Goal: Task Accomplishment & Management: Use online tool/utility

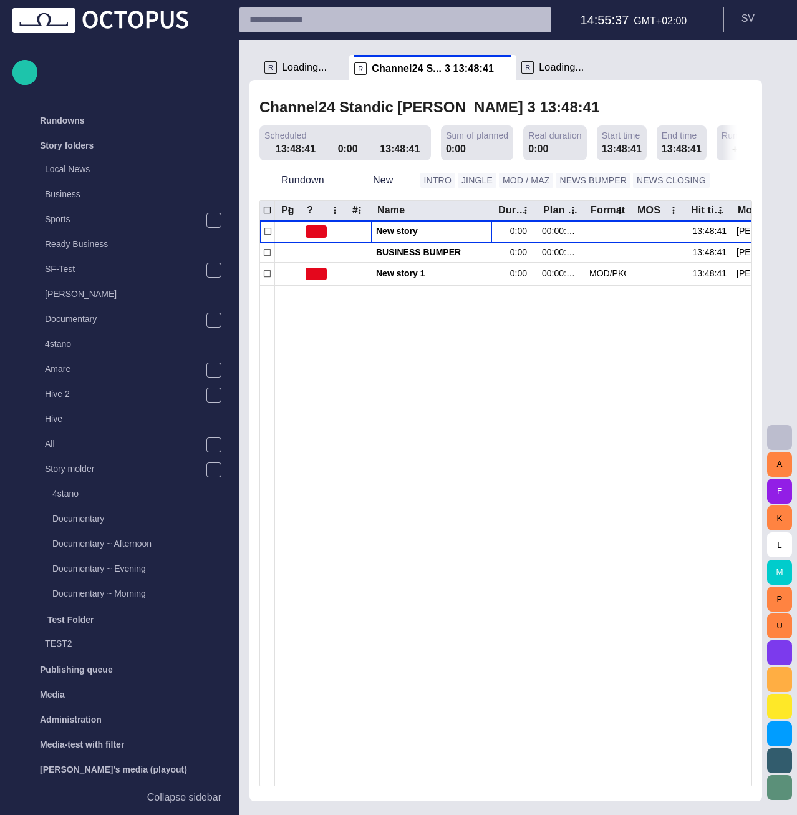
click at [402, 462] on div at bounding box center [662, 535] width 775 height 500
click at [356, 314] on div at bounding box center [662, 535] width 775 height 500
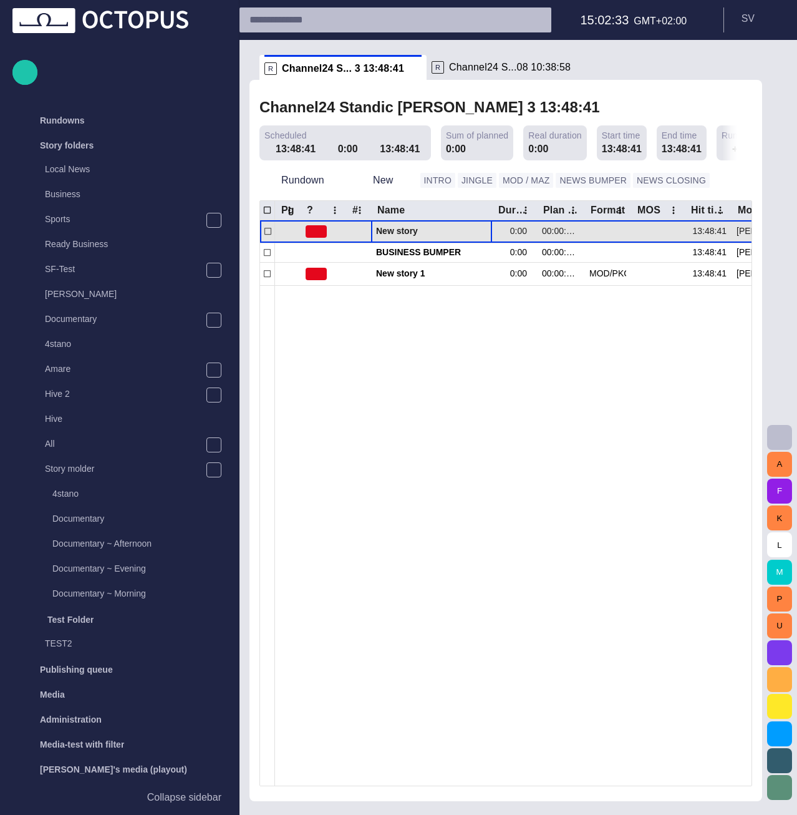
click at [410, 233] on span "New story" at bounding box center [431, 231] width 111 height 12
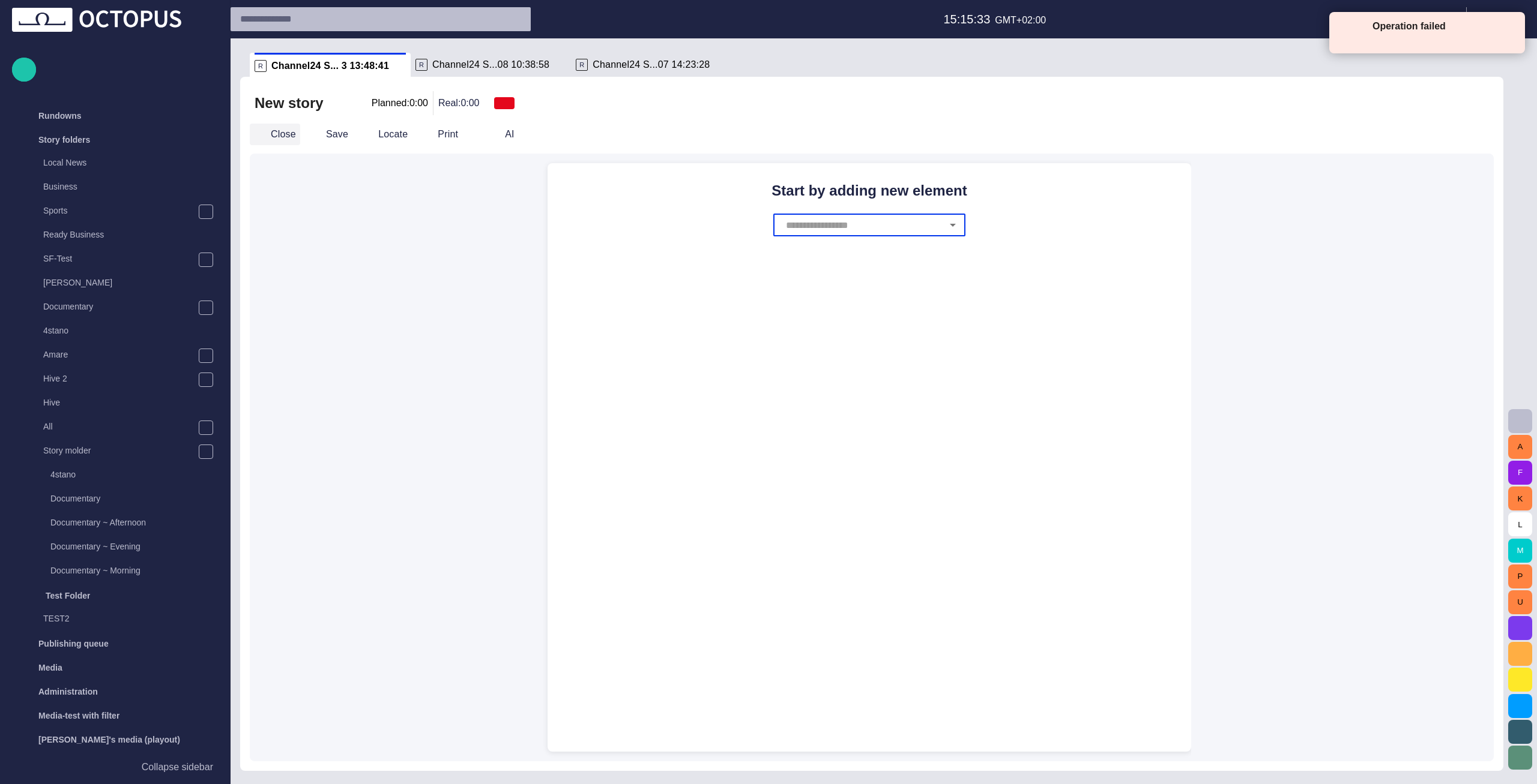
click at [273, 133] on button "Close" at bounding box center [274, 134] width 50 height 21
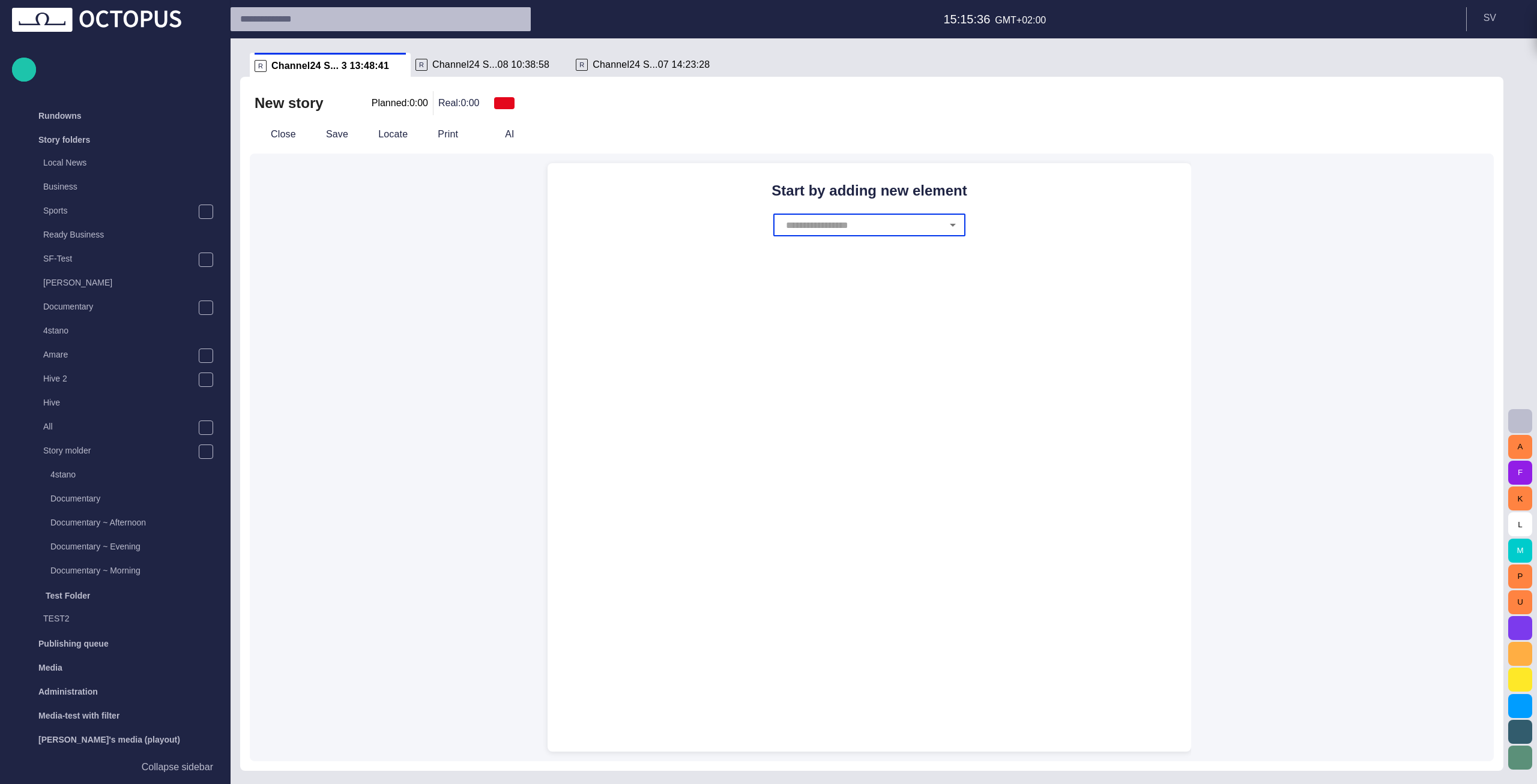
click at [871, 216] on input "text" at bounding box center [861, 225] width 159 height 23
click at [270, 133] on button "Close" at bounding box center [274, 134] width 50 height 21
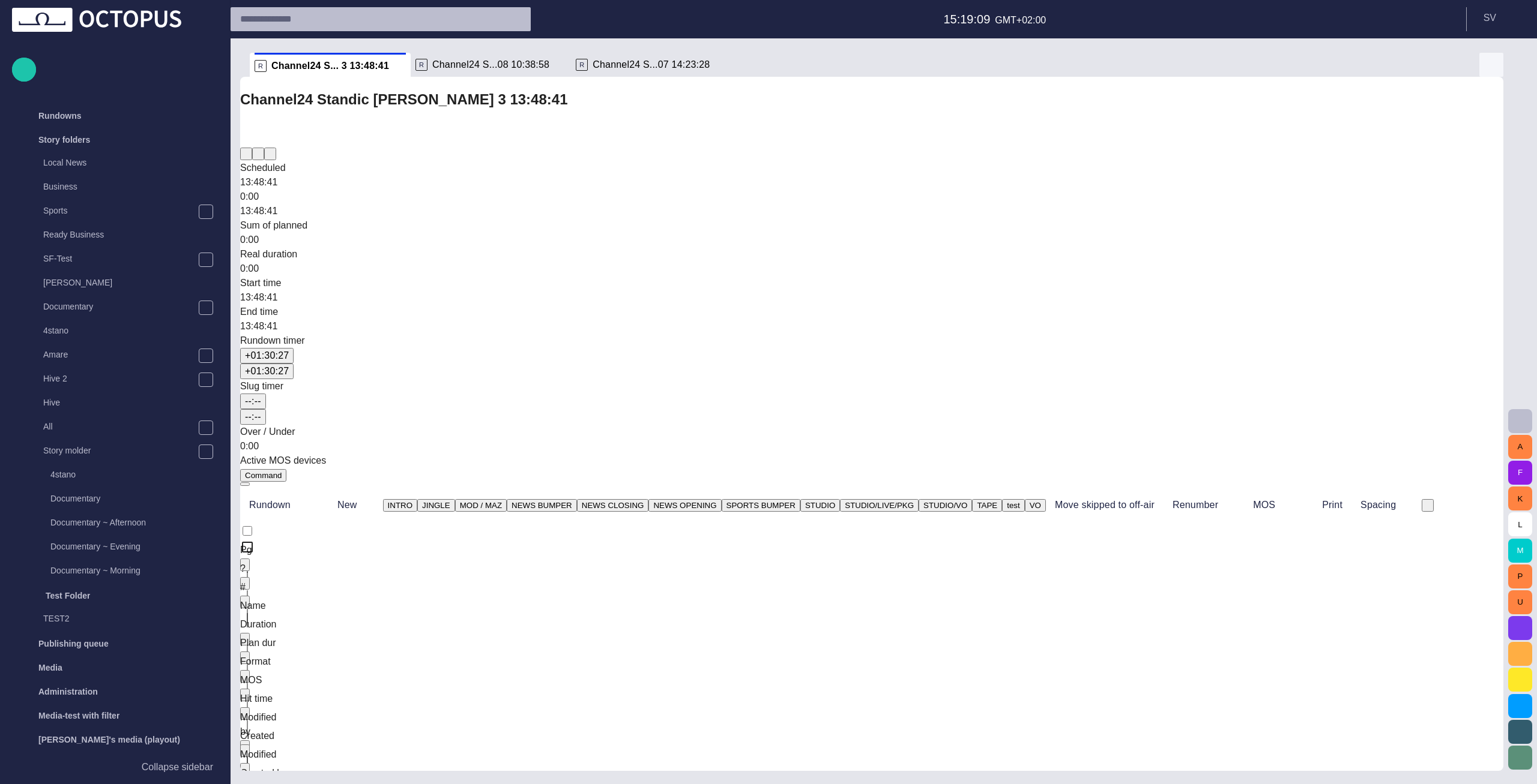
click at [1488, 65] on span "button" at bounding box center [1491, 64] width 14 height 14
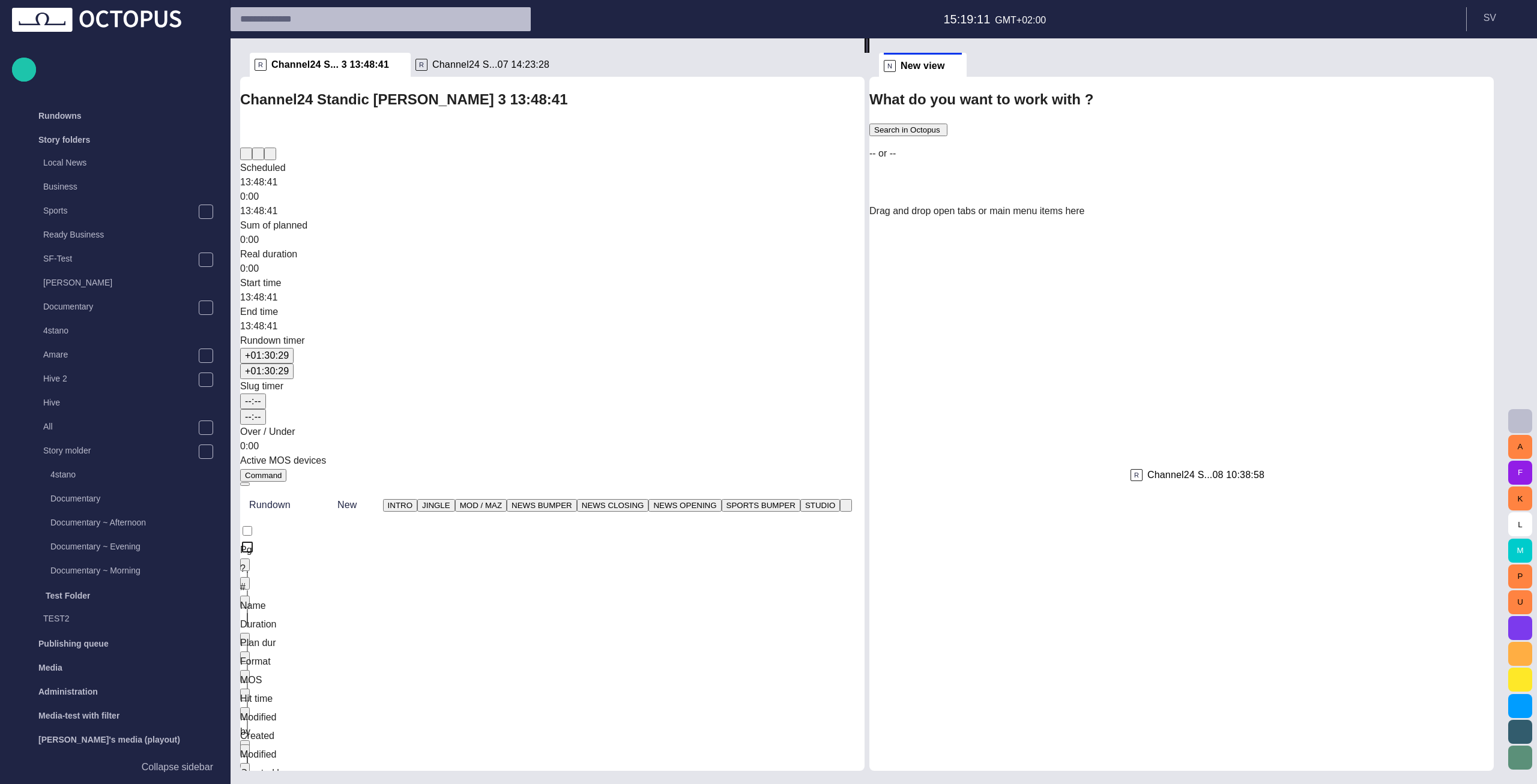
drag, startPoint x: 477, startPoint y: 68, endPoint x: 1219, endPoint y: 496, distance: 856.6
click at [1219, 496] on div "R Channel24 S... 3 13:48:41 R Channel24 S...08 10:38:58 R Channel24 S...07 14:2…" at bounding box center [871, 405] width 1263 height 733
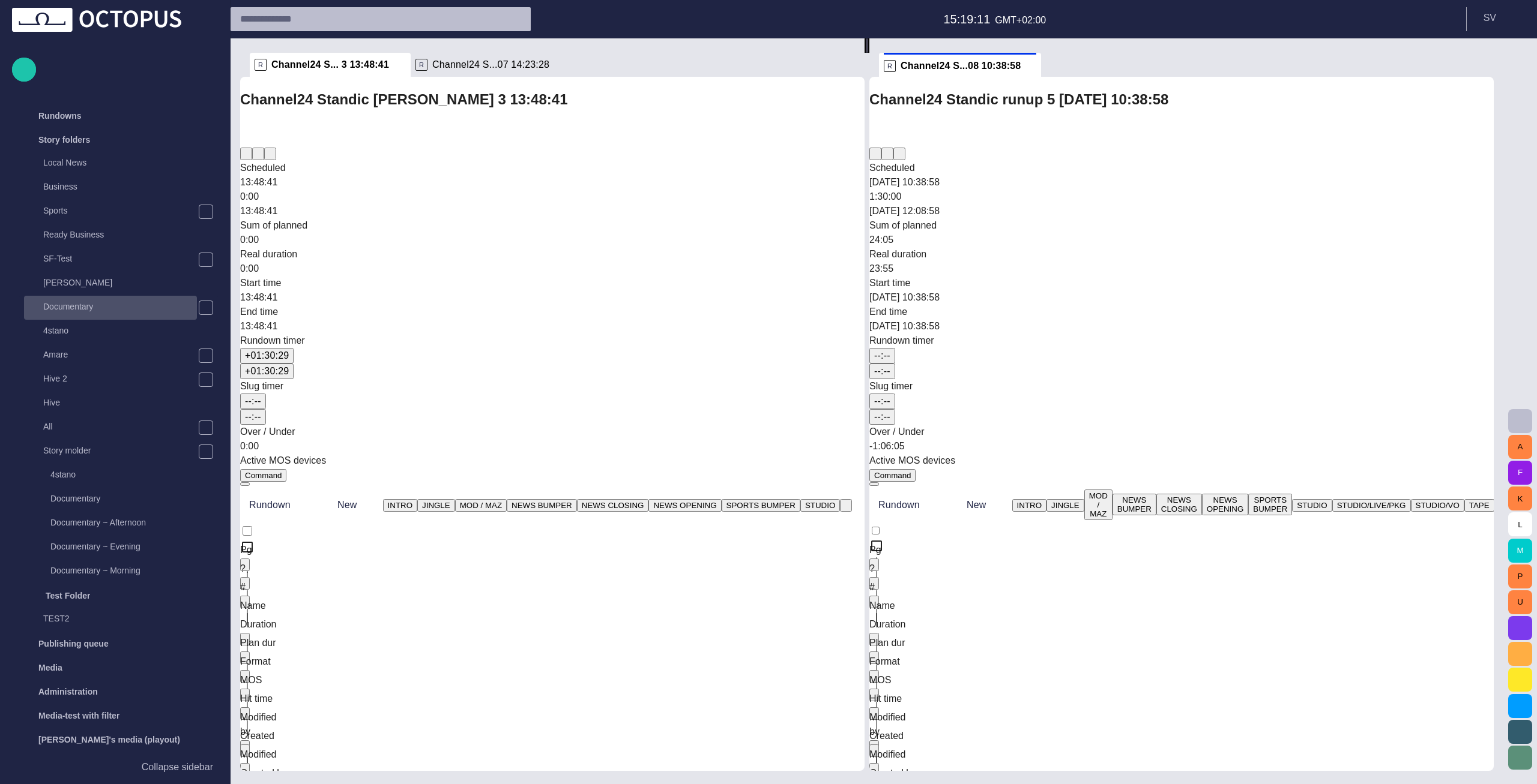
click at [493, 67] on span "Channel24 S...07 14:23:28" at bounding box center [491, 64] width 117 height 12
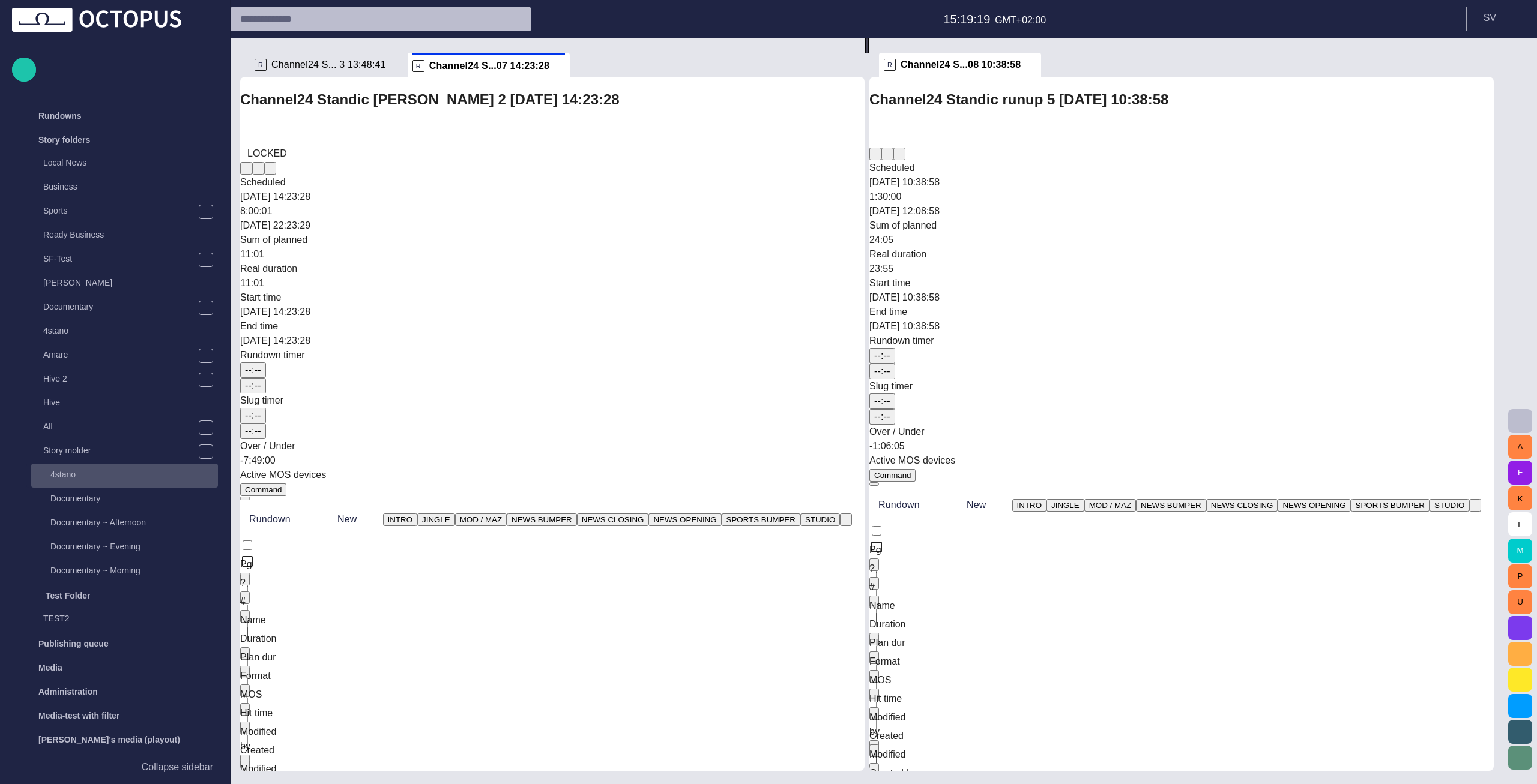
click at [67, 468] on div "4stano" at bounding box center [125, 474] width 184 height 16
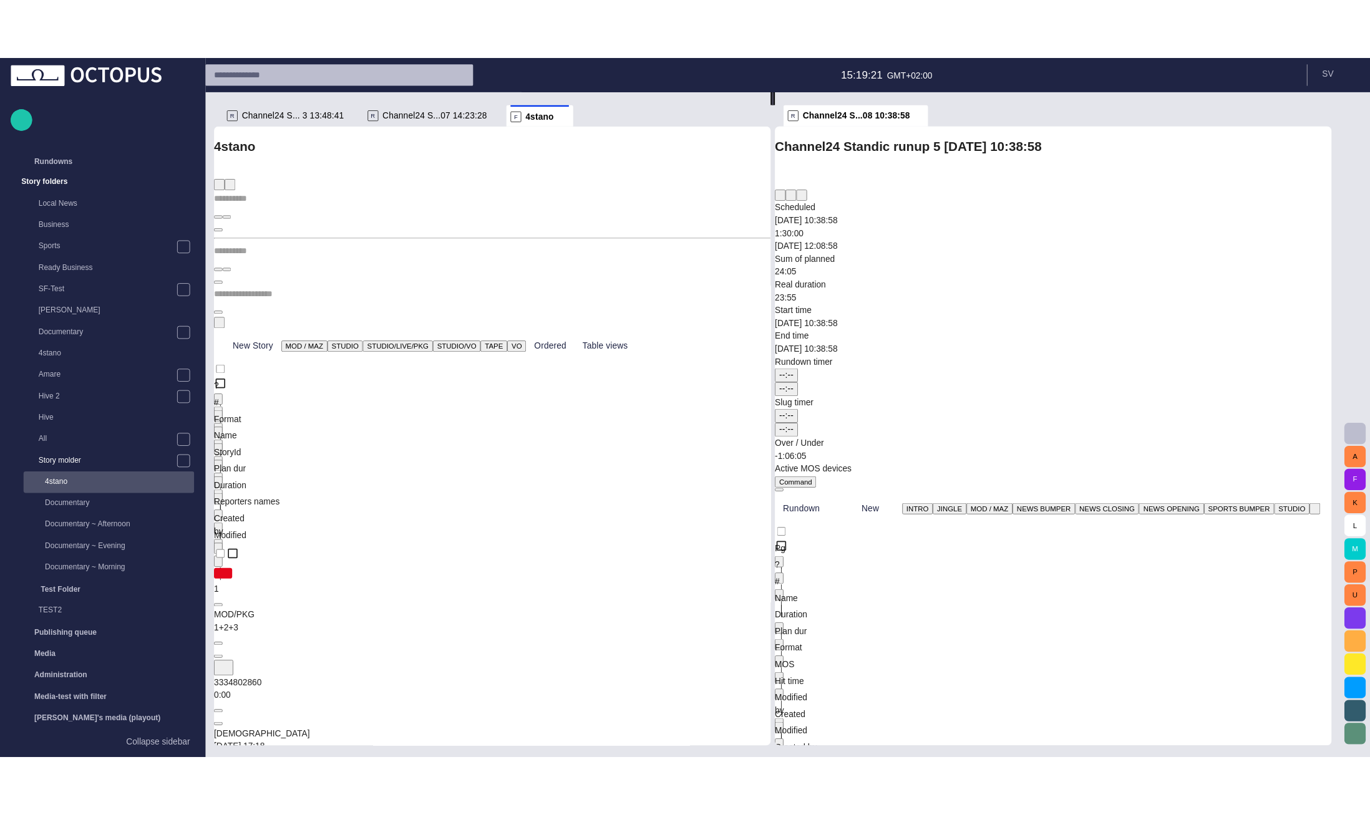
scroll to position [25, 0]
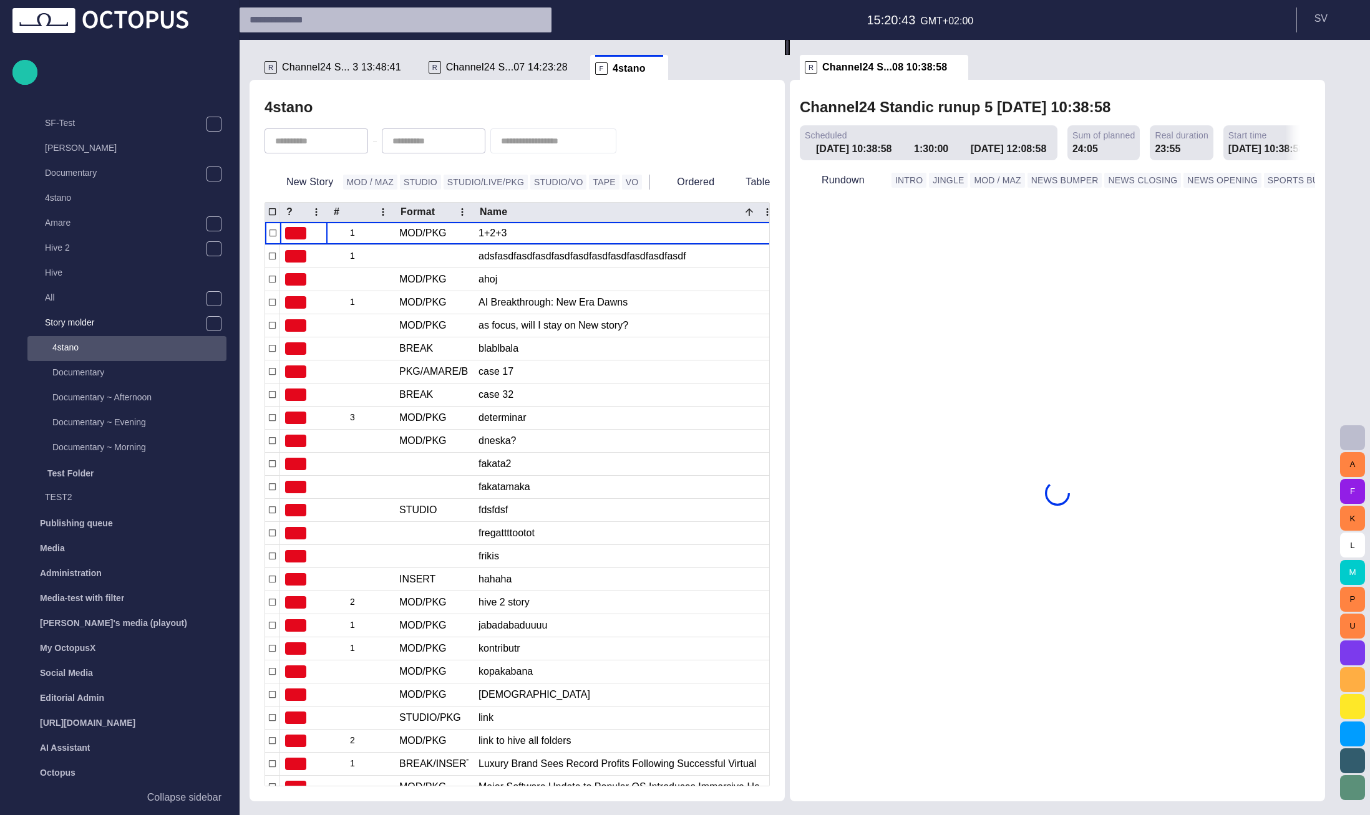
scroll to position [146, 0]
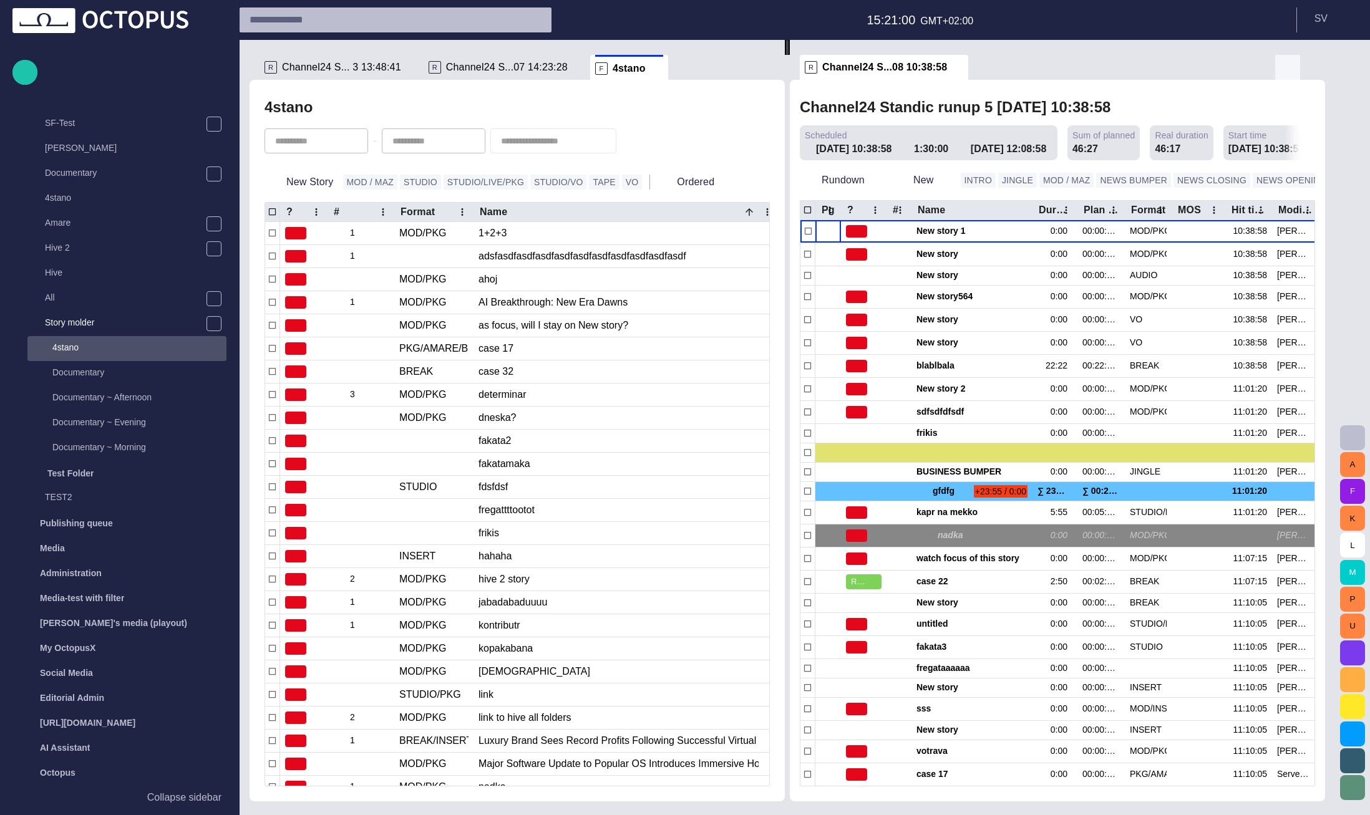
click at [1295, 72] on span "button" at bounding box center [1287, 67] width 15 height 15
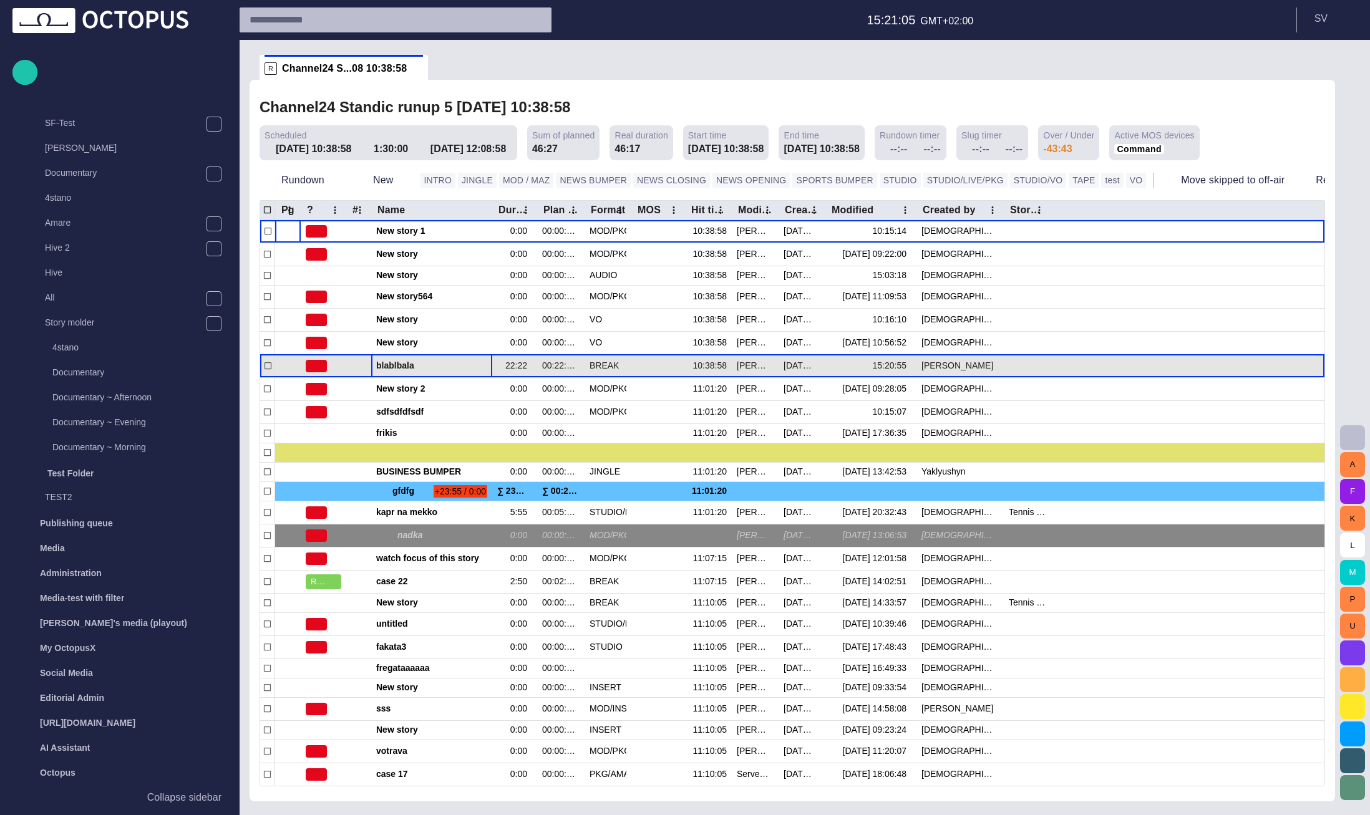
click at [438, 365] on span "blablbala" at bounding box center [431, 366] width 111 height 12
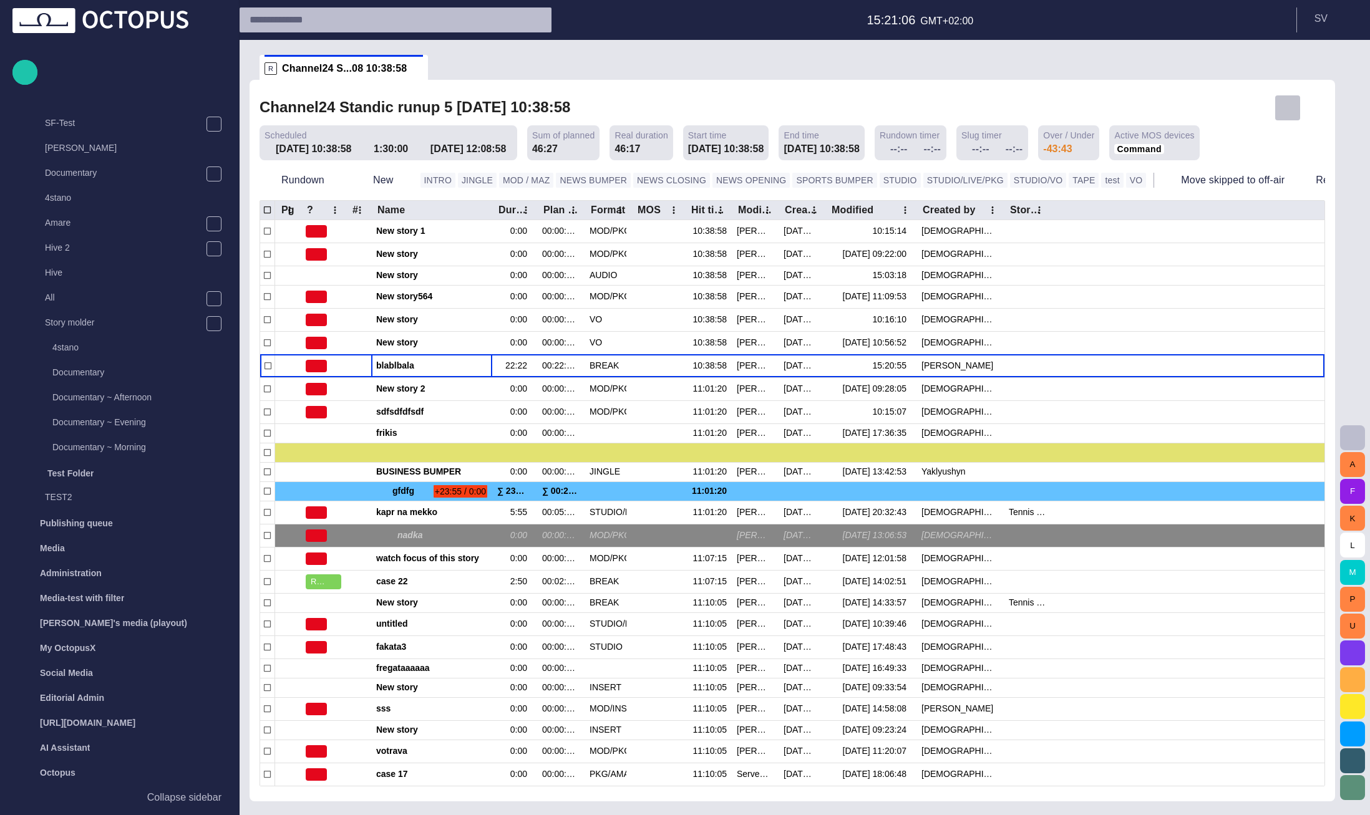
click at [1286, 104] on span "button" at bounding box center [1287, 107] width 15 height 15
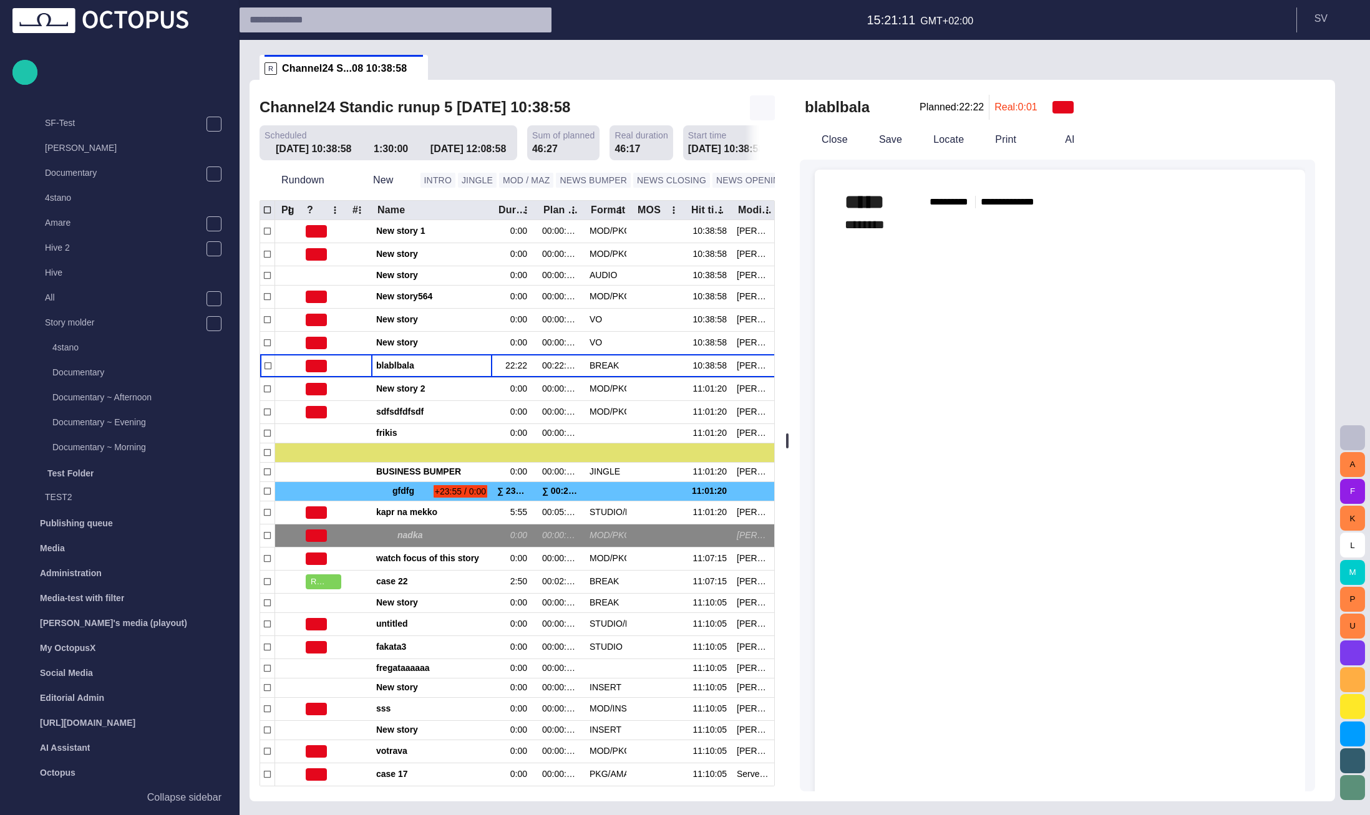
click at [758, 108] on span "button" at bounding box center [762, 107] width 15 height 15
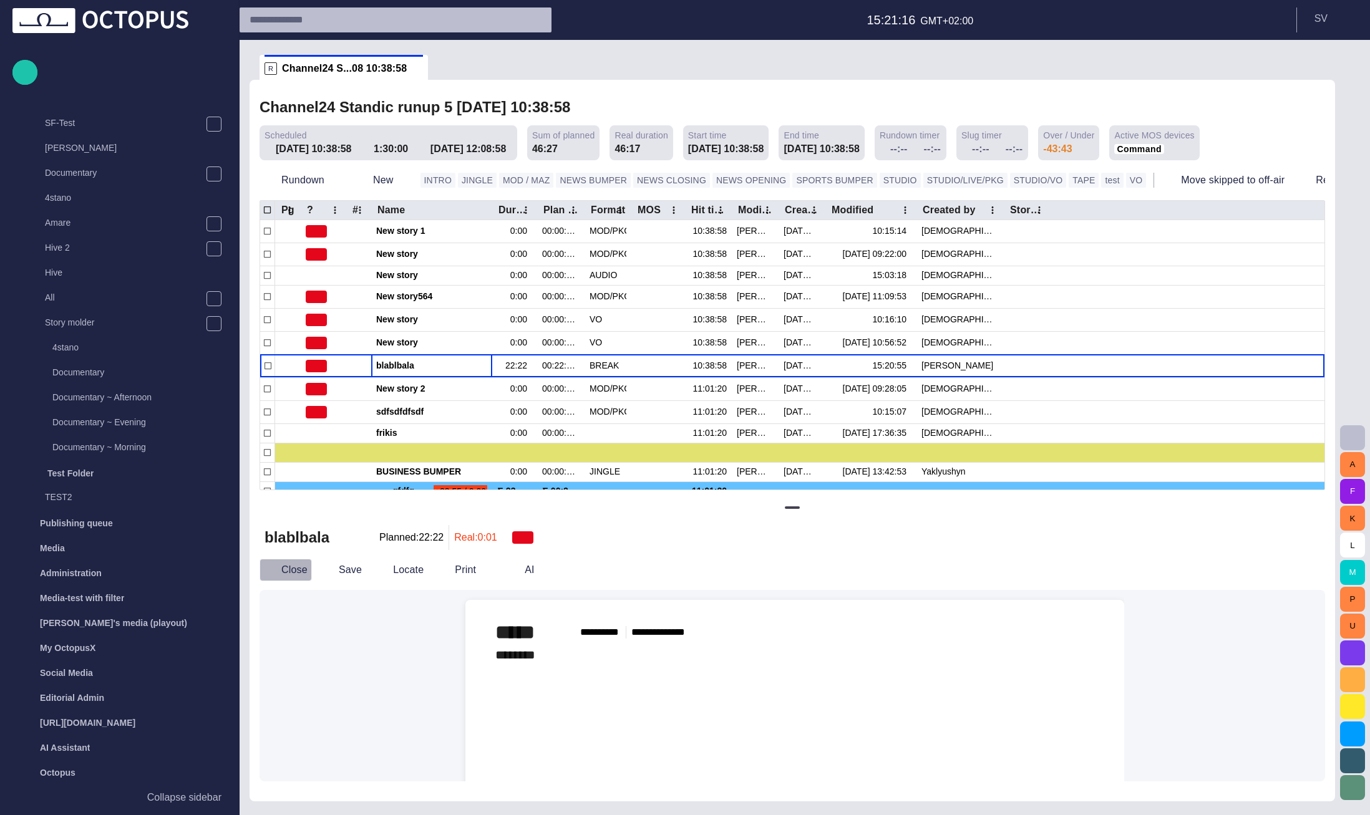
click at [297, 579] on button "Close" at bounding box center [285, 570] width 52 height 22
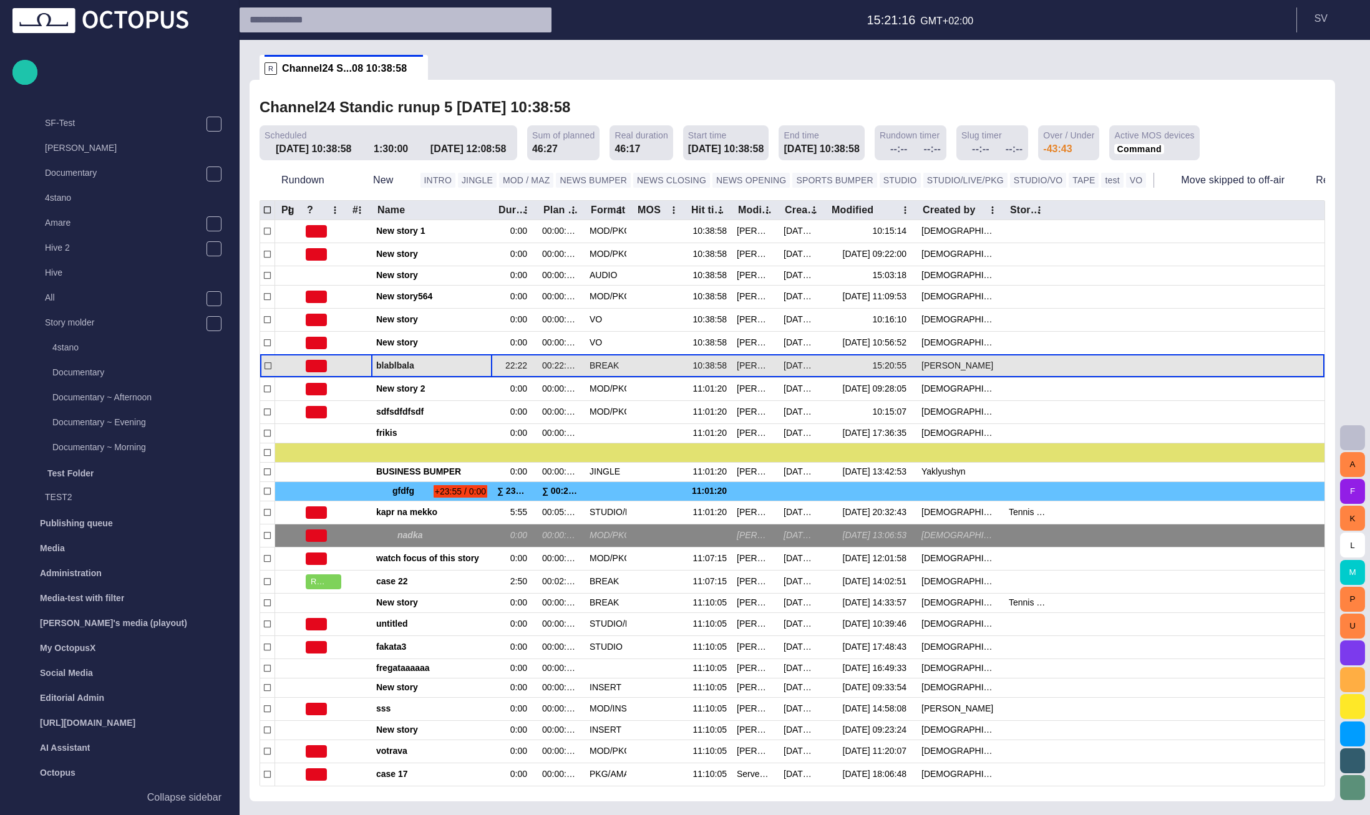
click at [399, 365] on span "blablbala" at bounding box center [431, 366] width 111 height 12
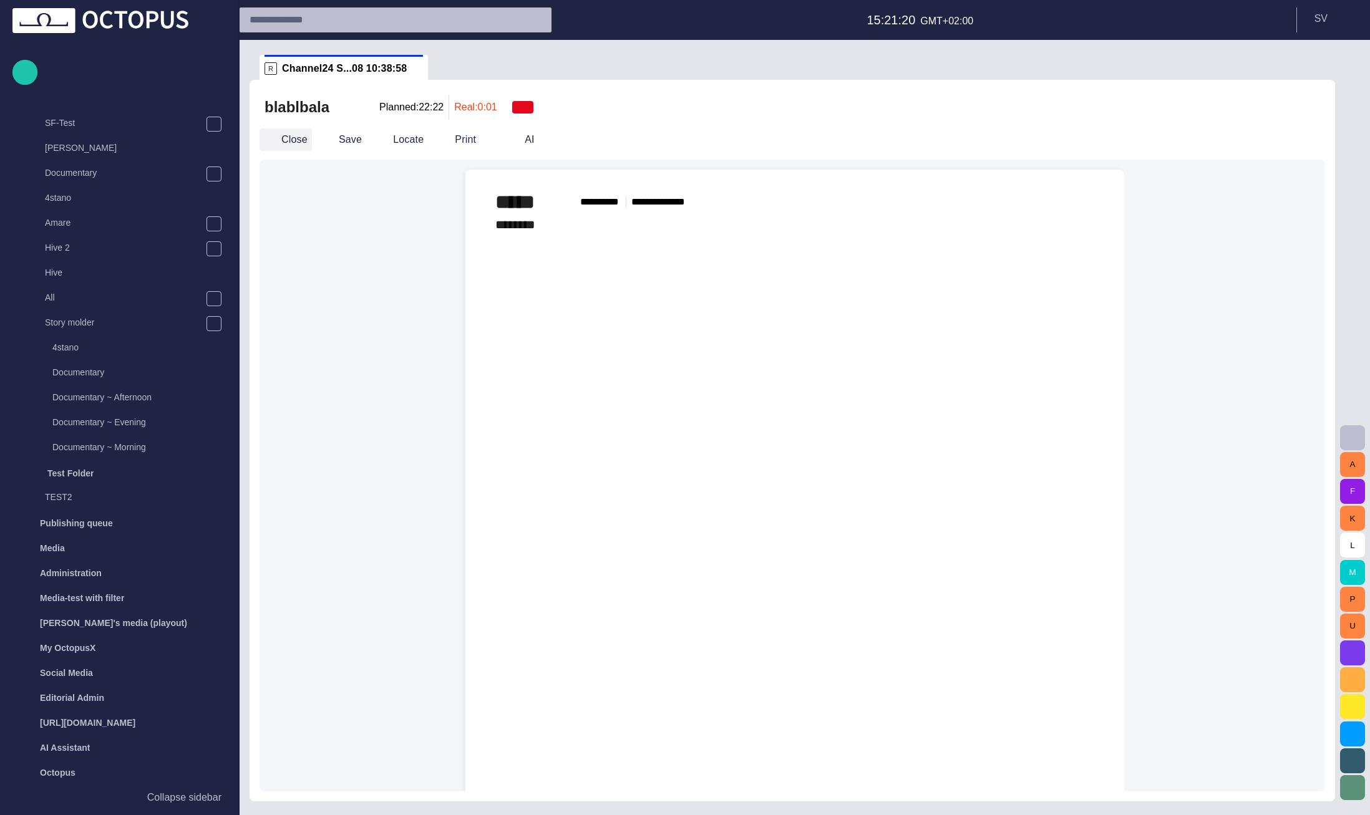
click at [298, 143] on button "Close" at bounding box center [285, 139] width 52 height 22
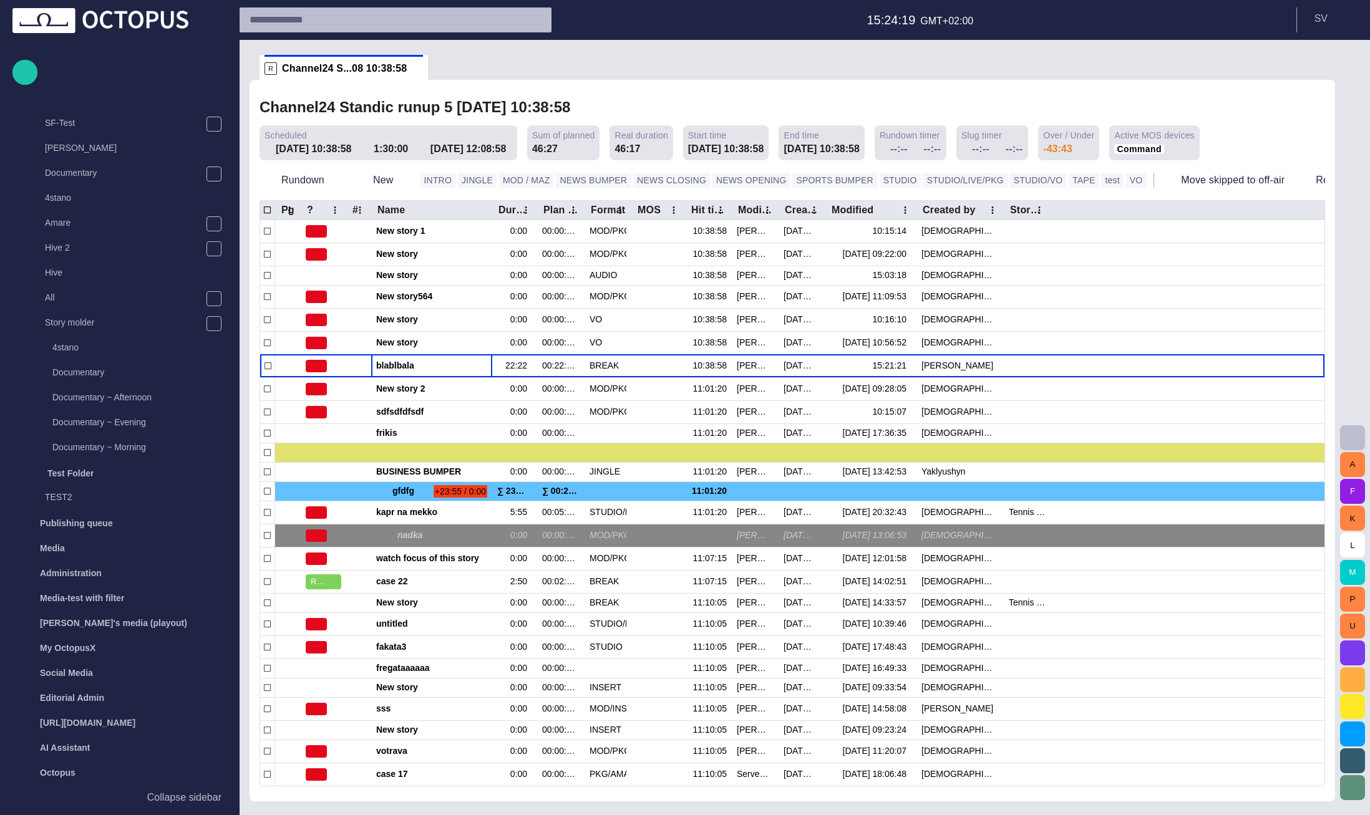
click at [1357, 434] on span "button" at bounding box center [1352, 437] width 15 height 15
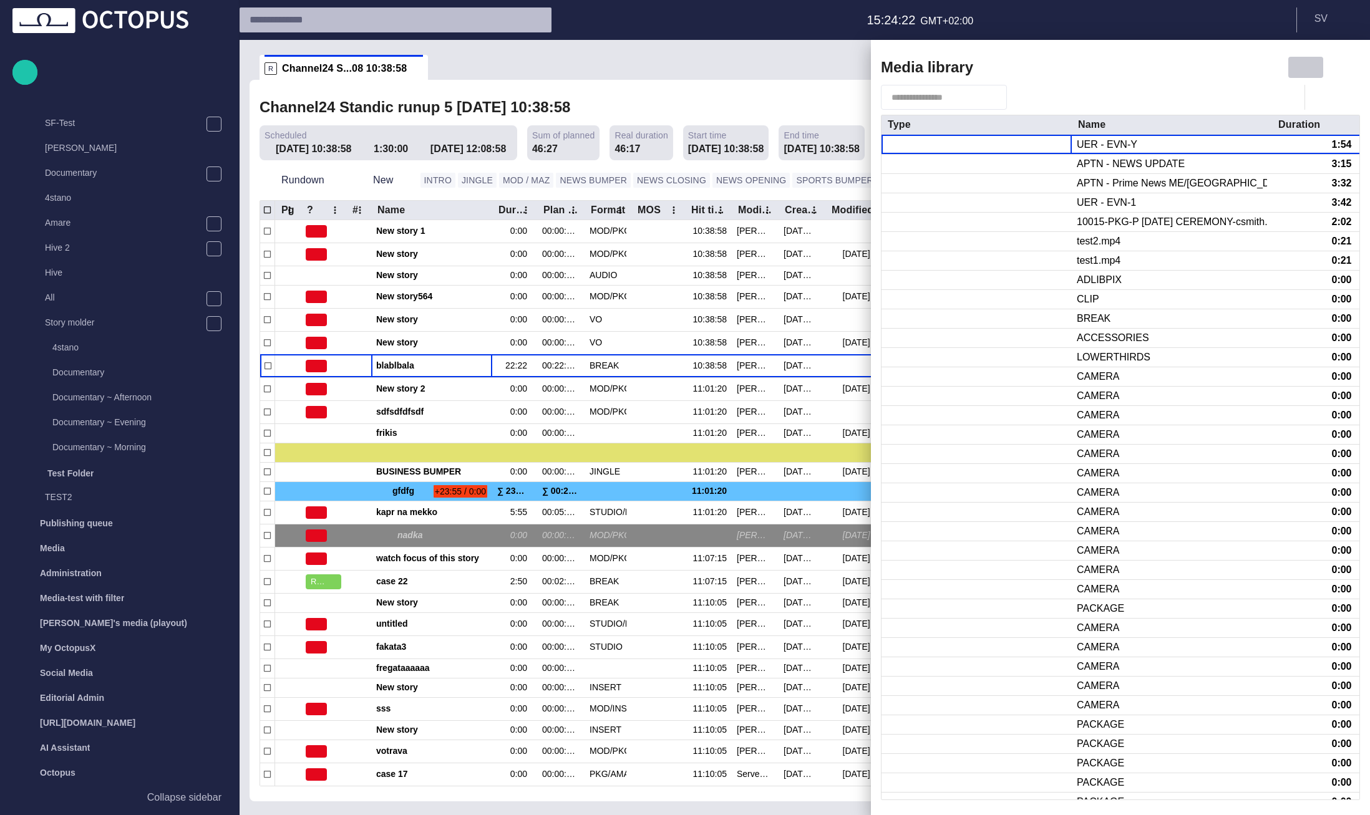
click at [1301, 65] on span "button" at bounding box center [1305, 67] width 15 height 15
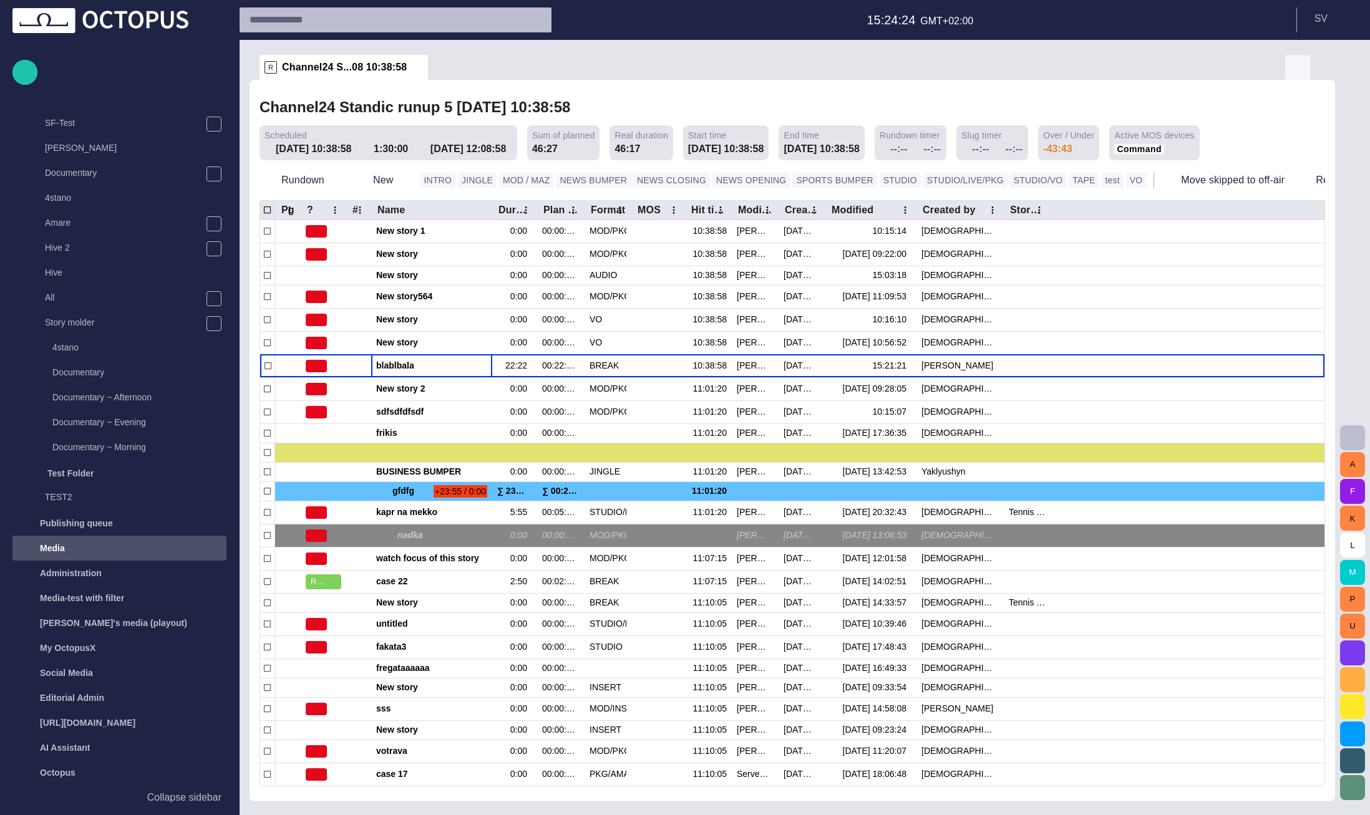
click at [1300, 65] on span "button" at bounding box center [1297, 67] width 15 height 15
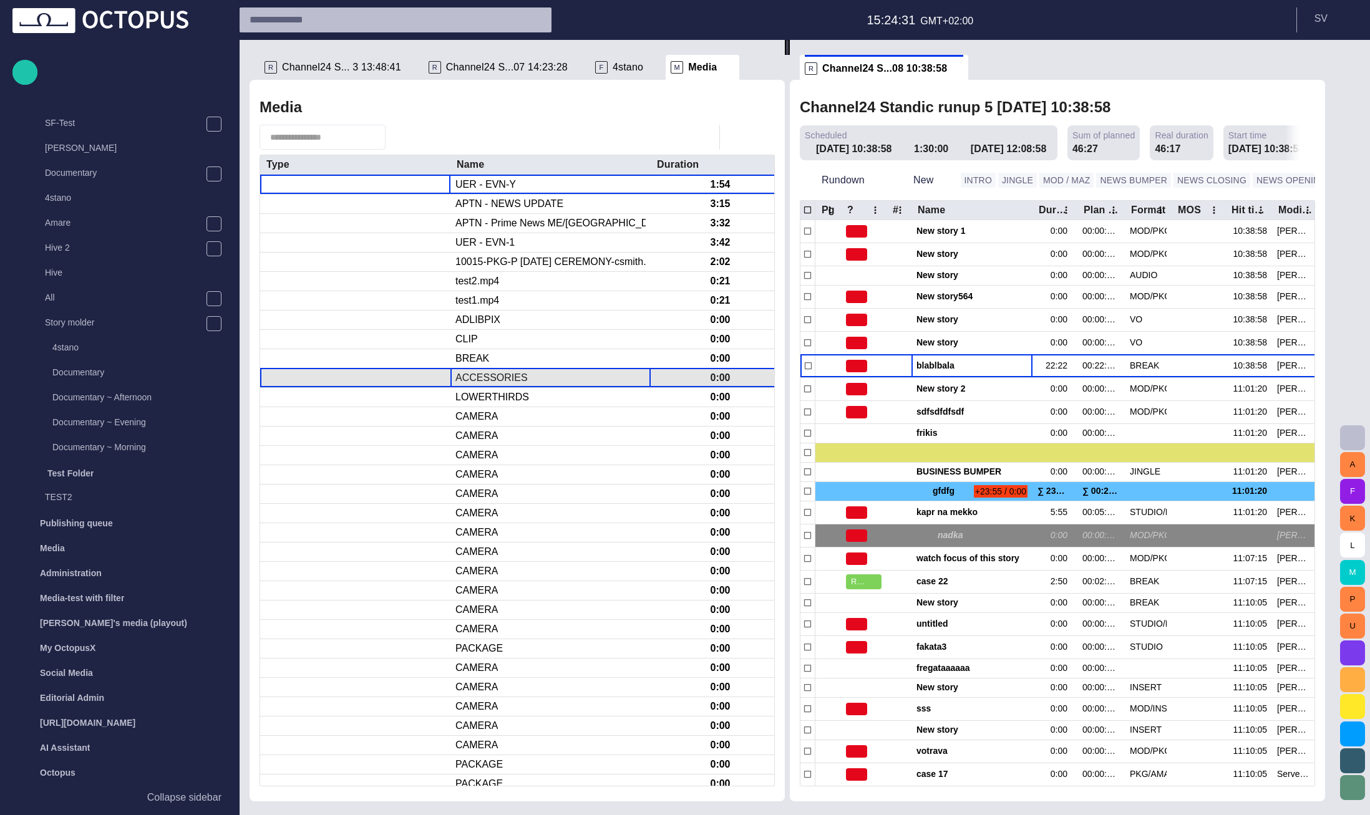
click at [537, 374] on div "ACCESSORIES" at bounding box center [550, 378] width 200 height 19
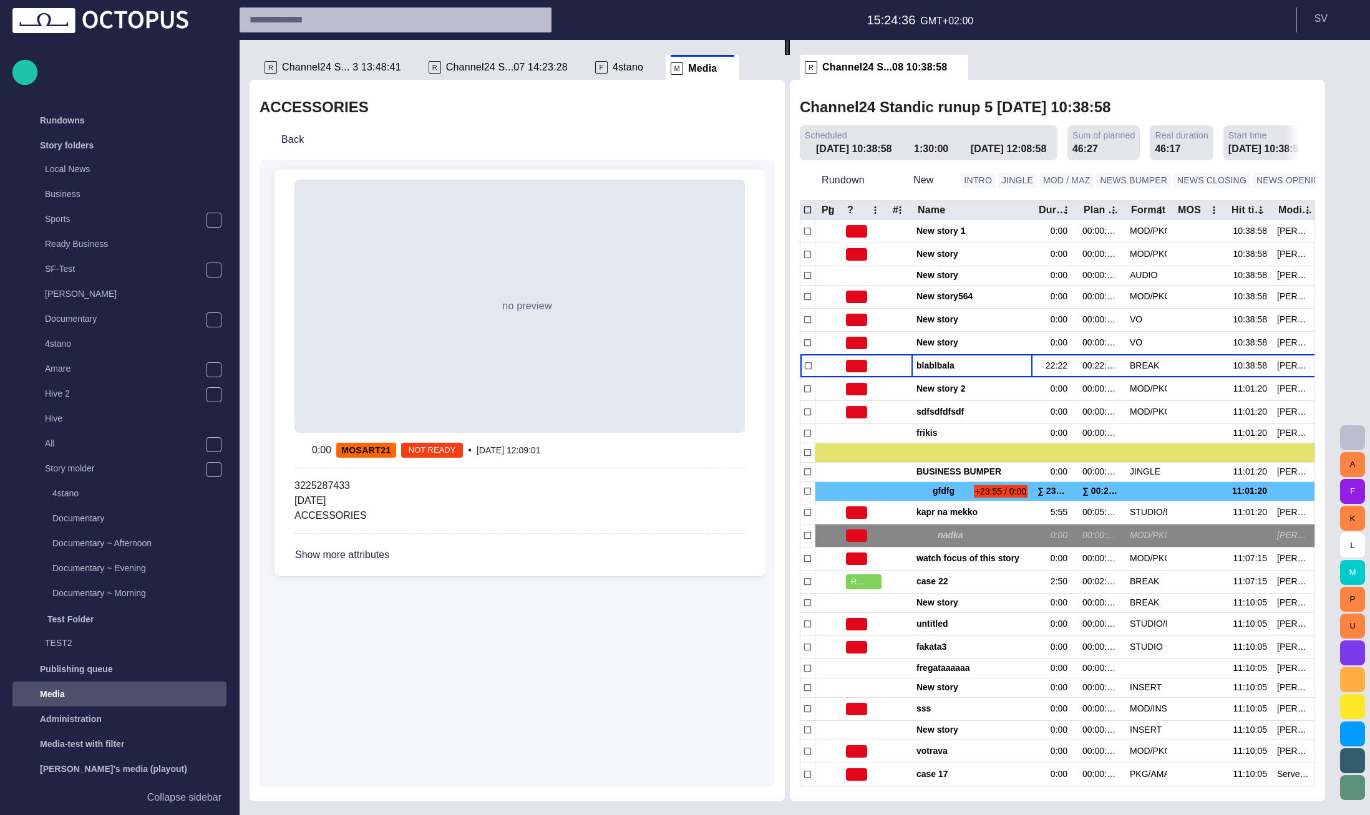
scroll to position [146, 0]
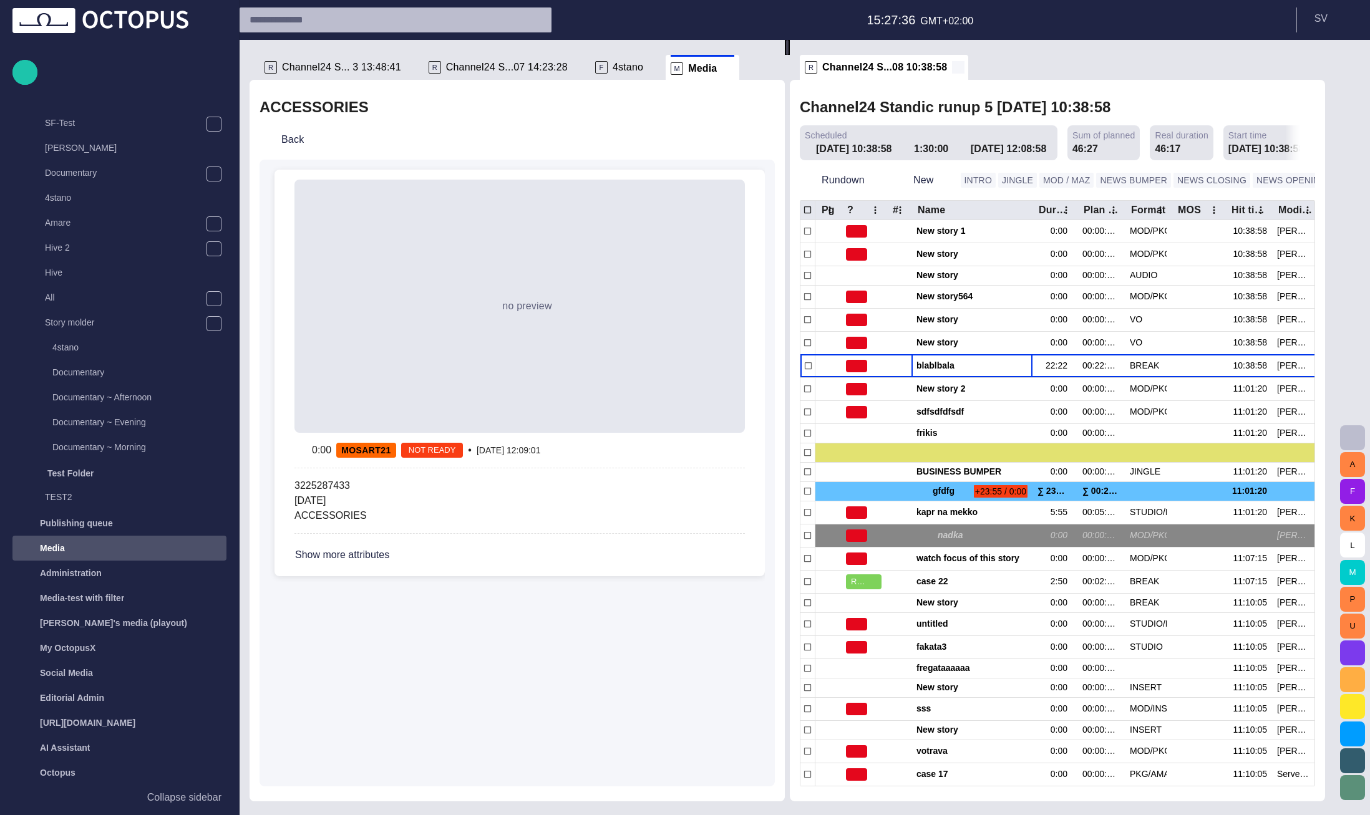
click at [958, 67] on span at bounding box center [958, 67] width 12 height 12
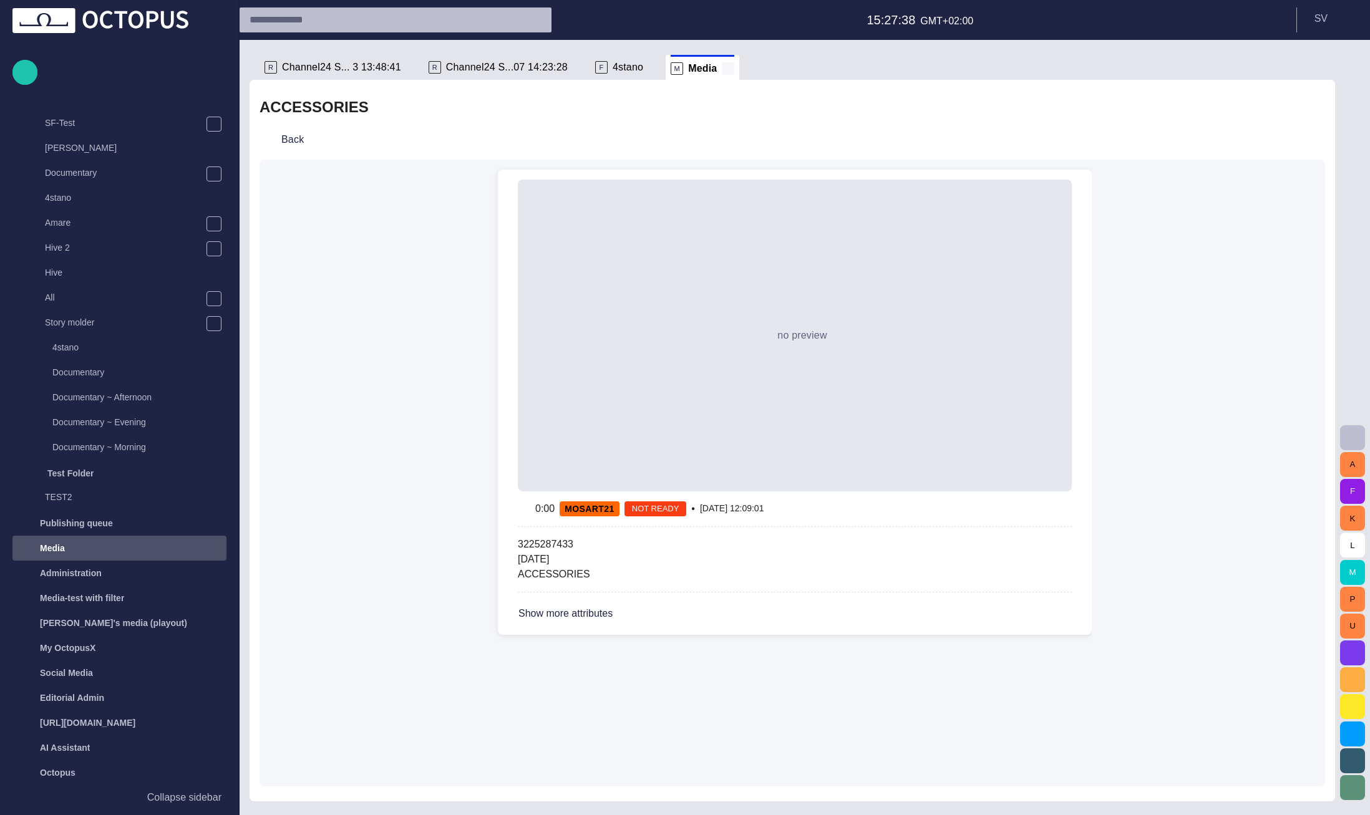
click at [722, 69] on span at bounding box center [728, 68] width 12 height 12
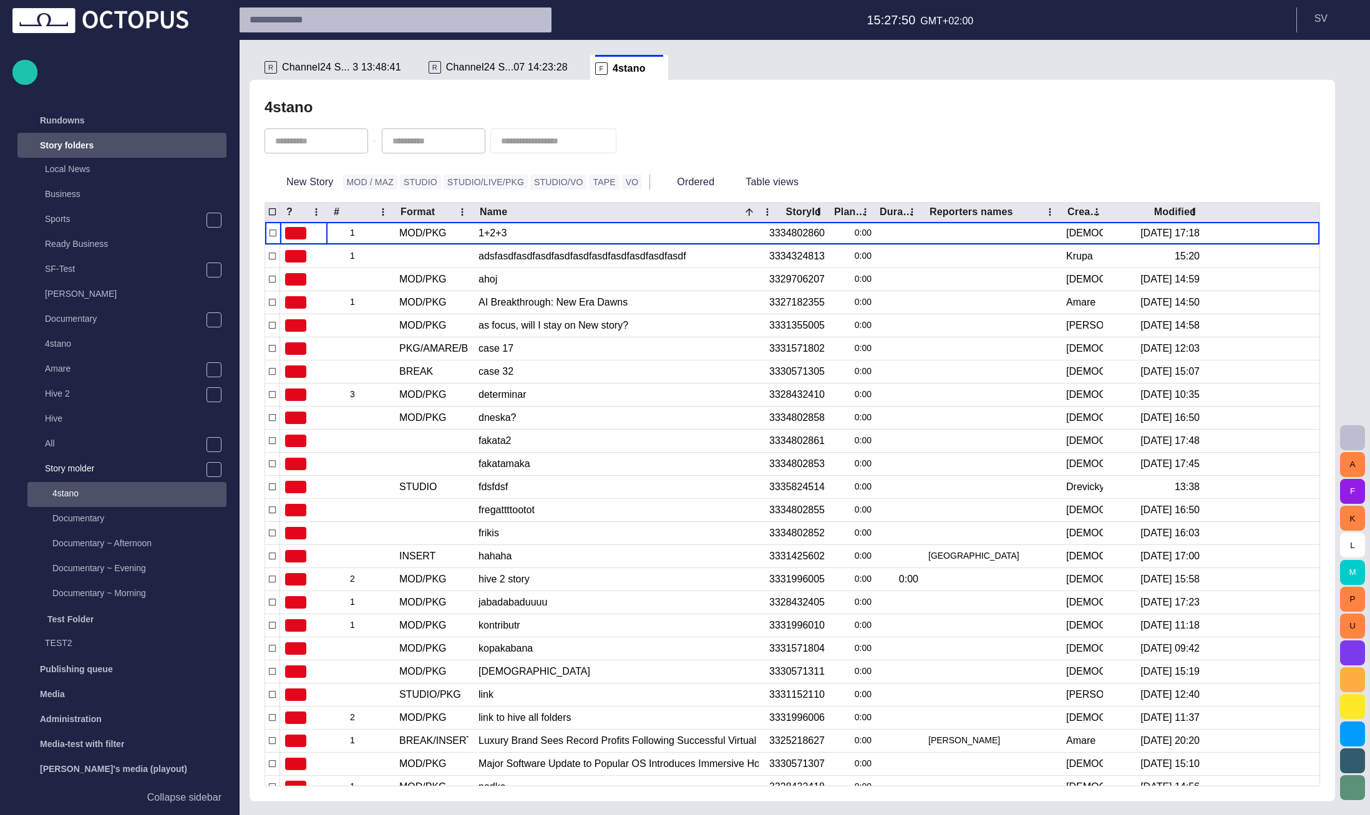
click at [196, 145] on div "Story folders" at bounding box center [111, 145] width 182 height 20
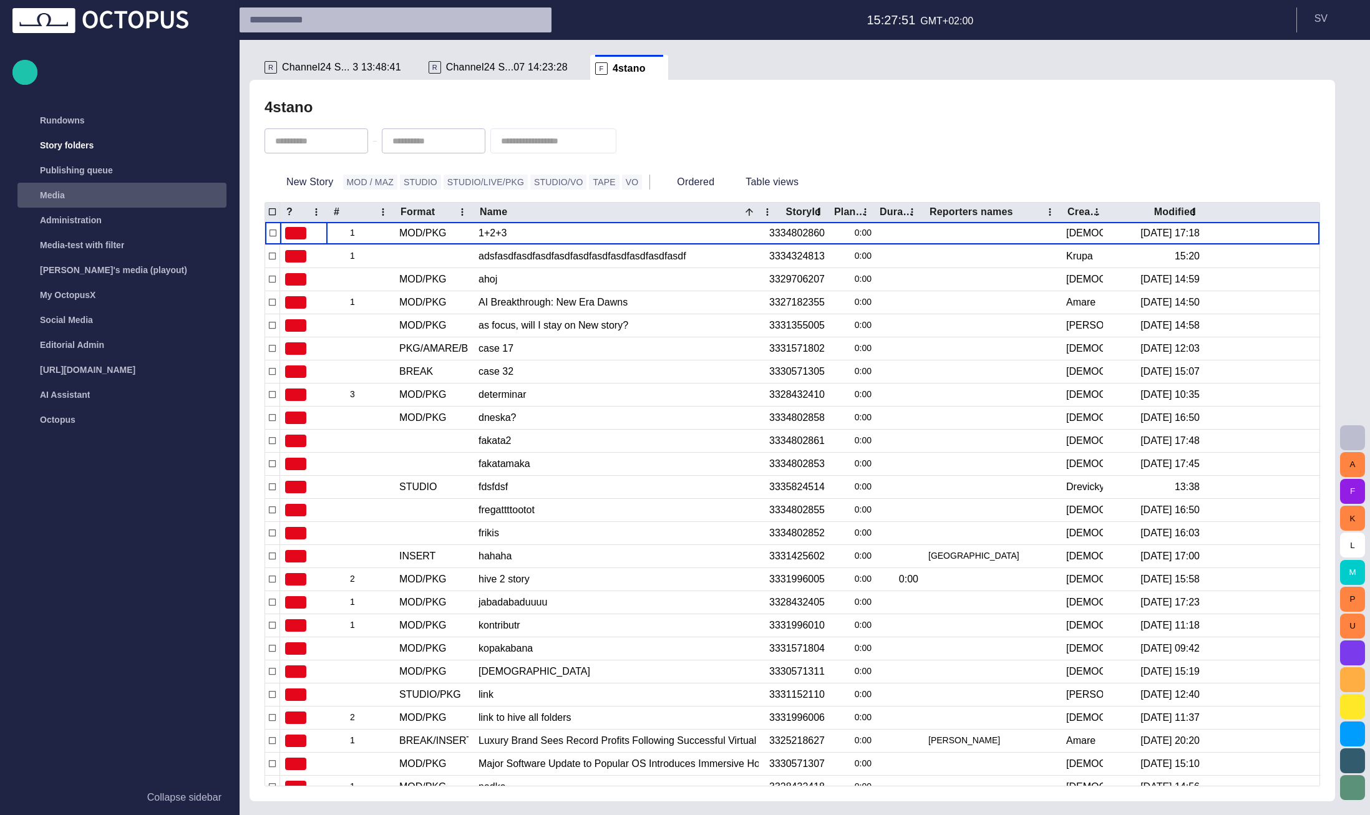
click at [94, 193] on div "Media" at bounding box center [123, 195] width 206 height 20
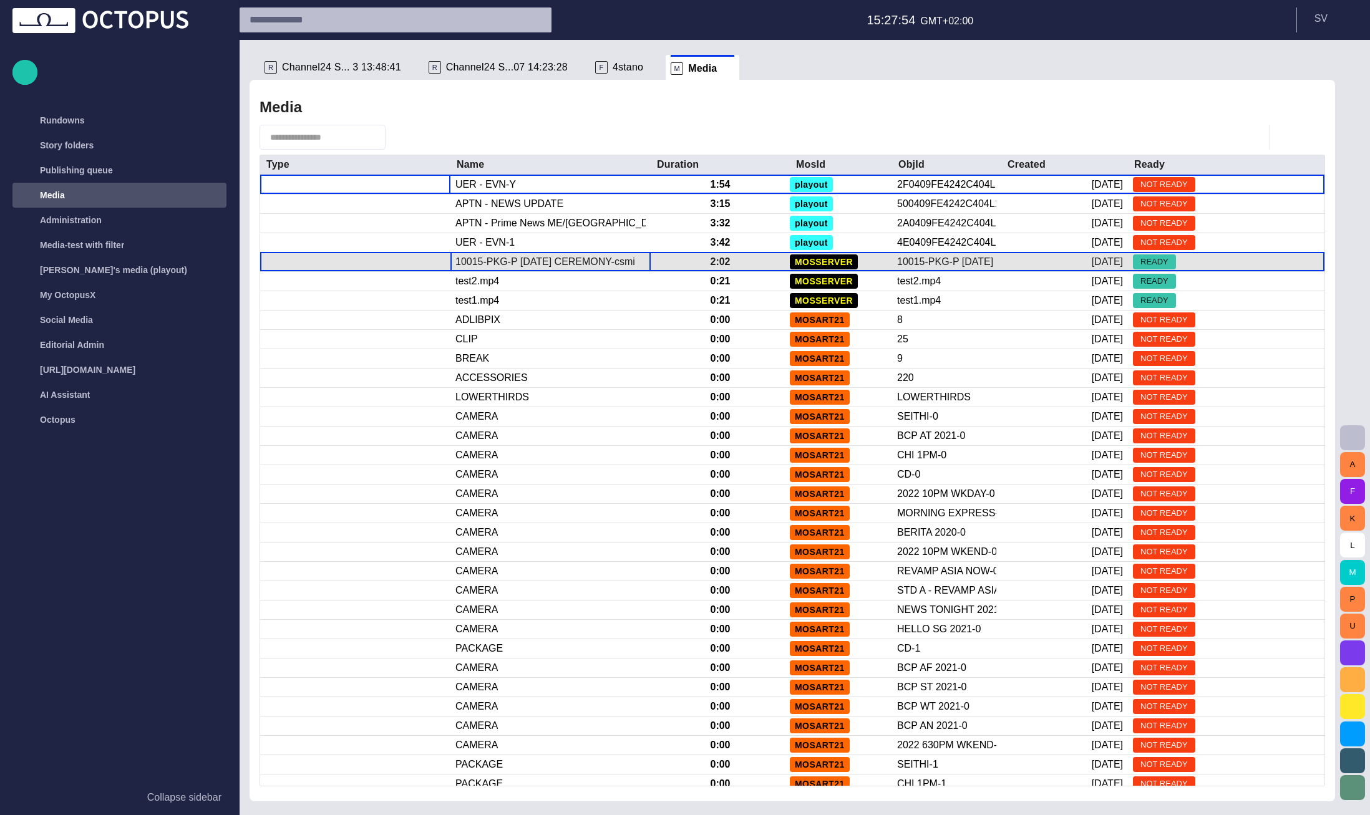
click at [530, 264] on div "10015-PKG-P [DATE] CEREMONY-csmith.mp4" at bounding box center [550, 262] width 190 height 14
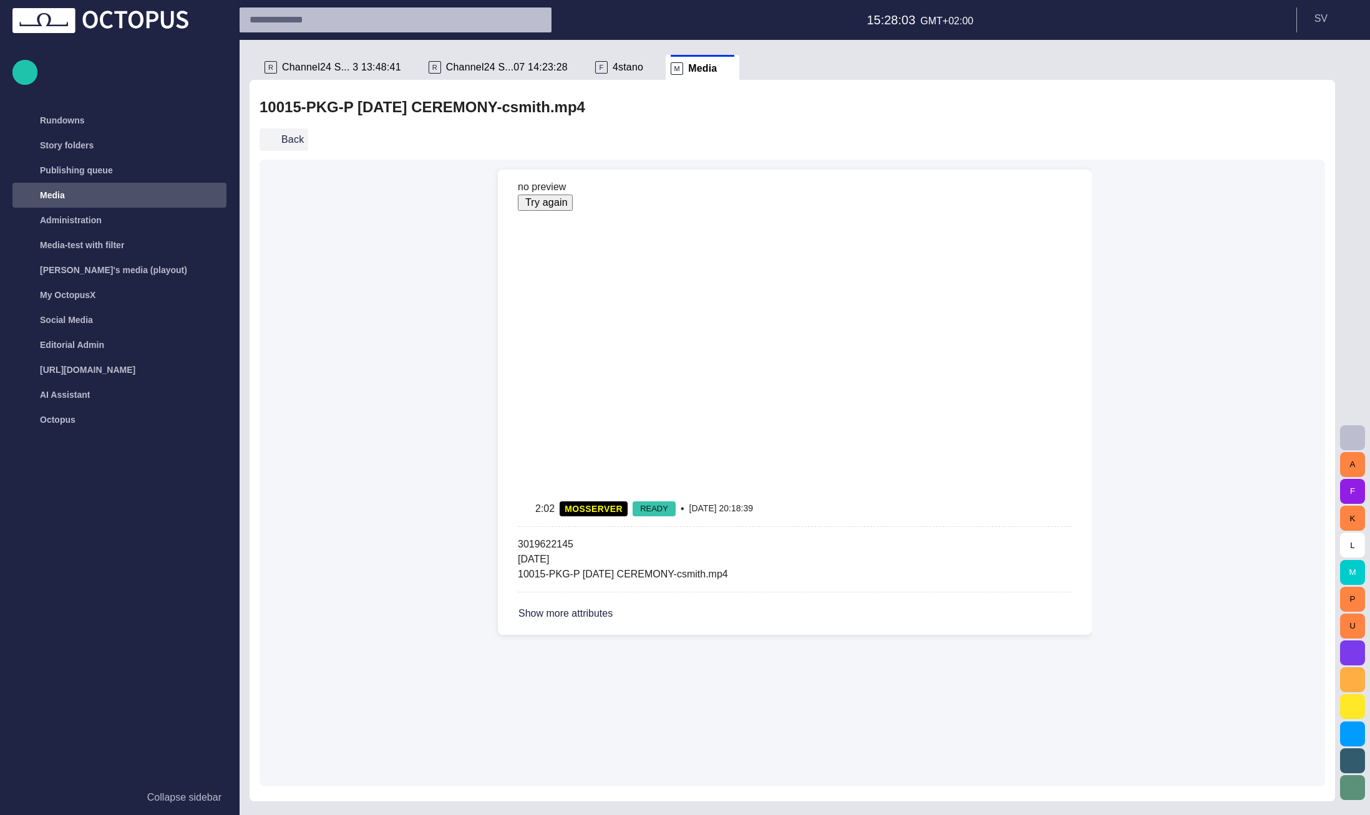
click at [294, 144] on button "Back" at bounding box center [283, 139] width 49 height 22
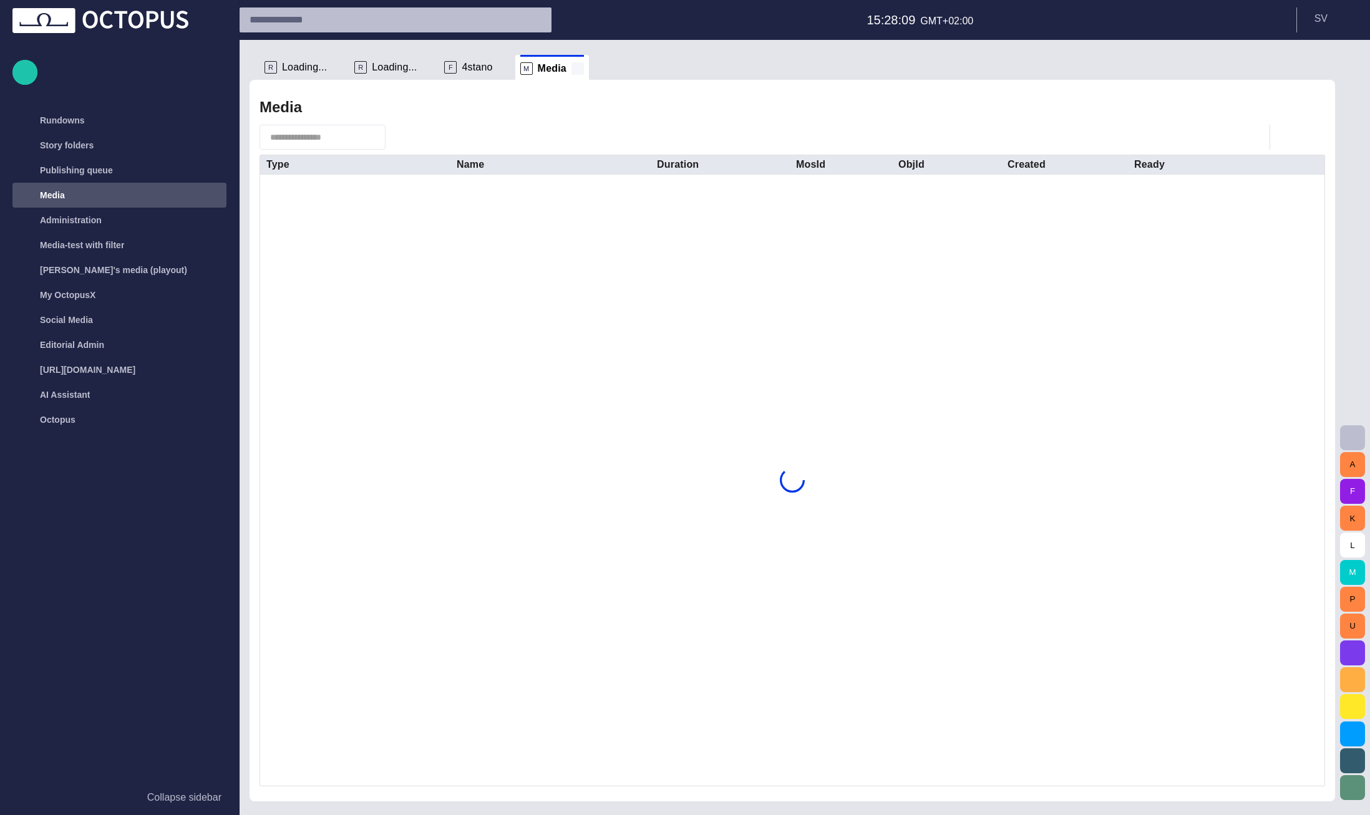
click at [571, 73] on span at bounding box center [577, 68] width 12 height 12
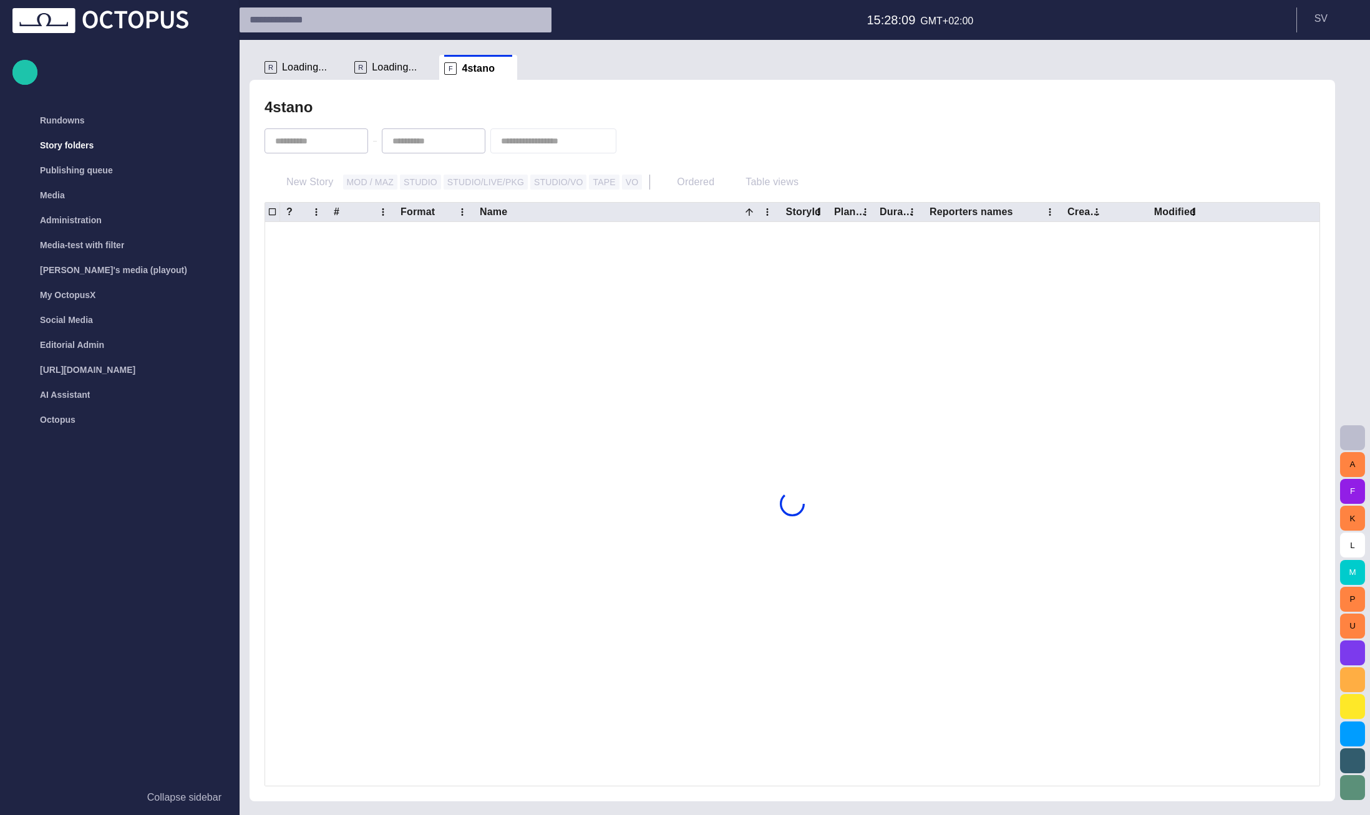
click at [1354, 434] on span "button" at bounding box center [1352, 437] width 15 height 15
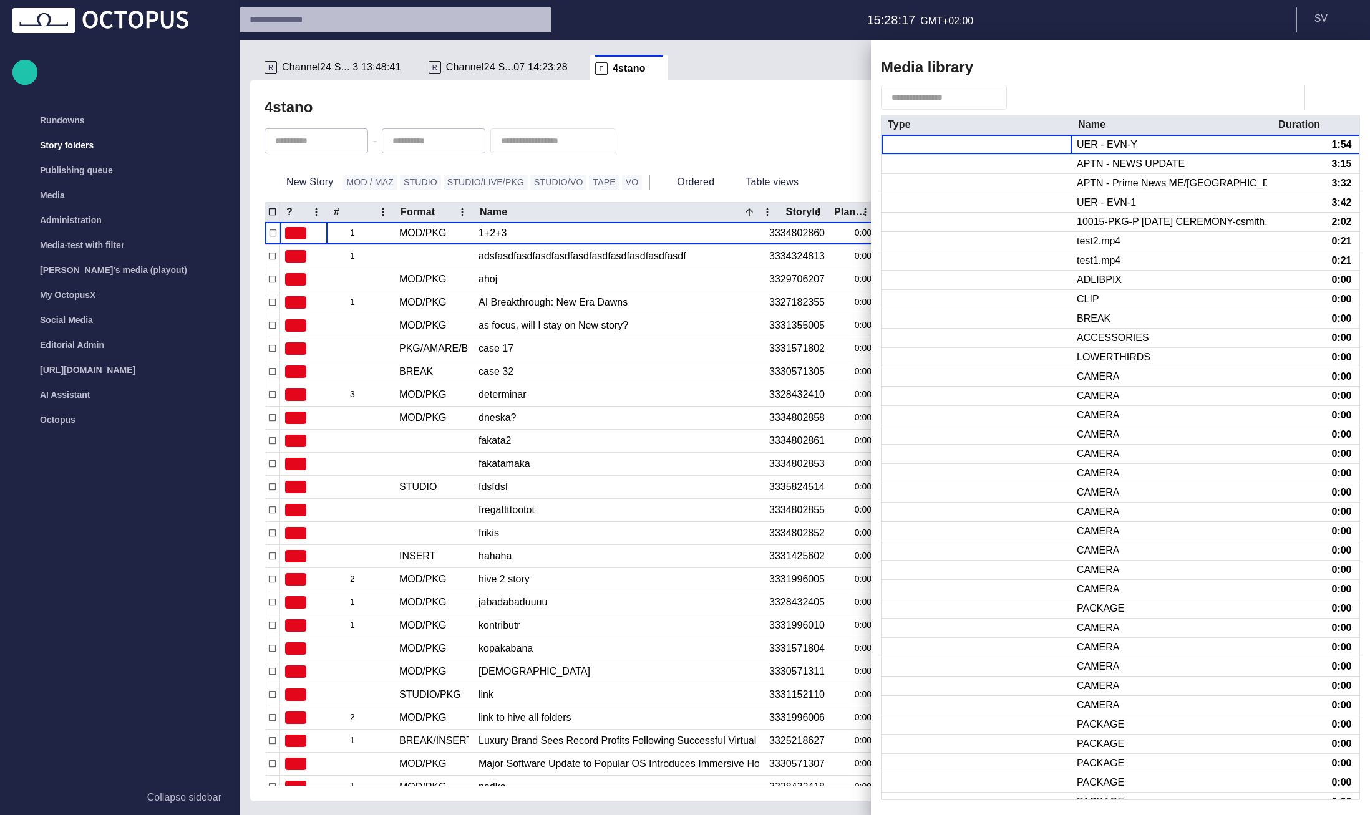
click at [1306, 64] on span "button" at bounding box center [1305, 67] width 15 height 15
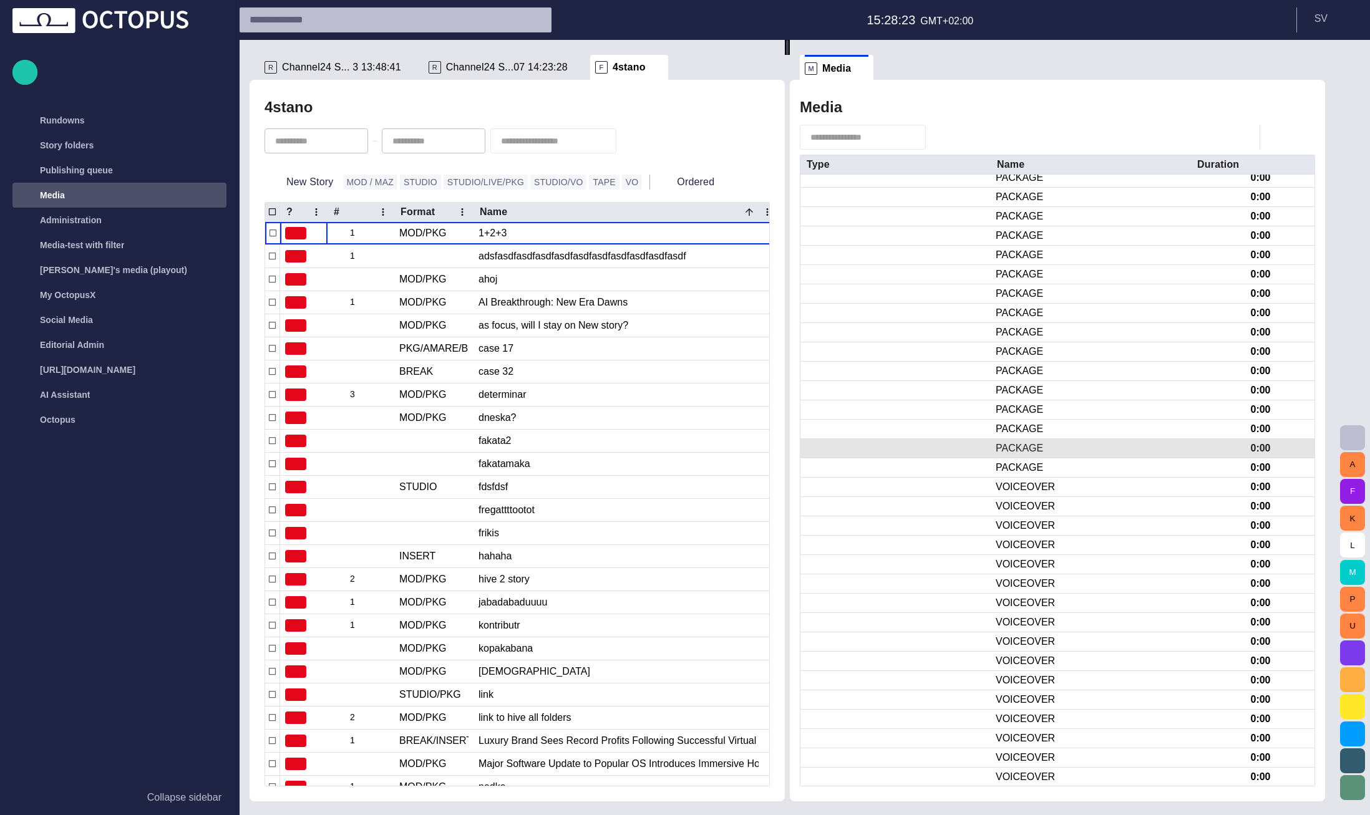
scroll to position [588, 0]
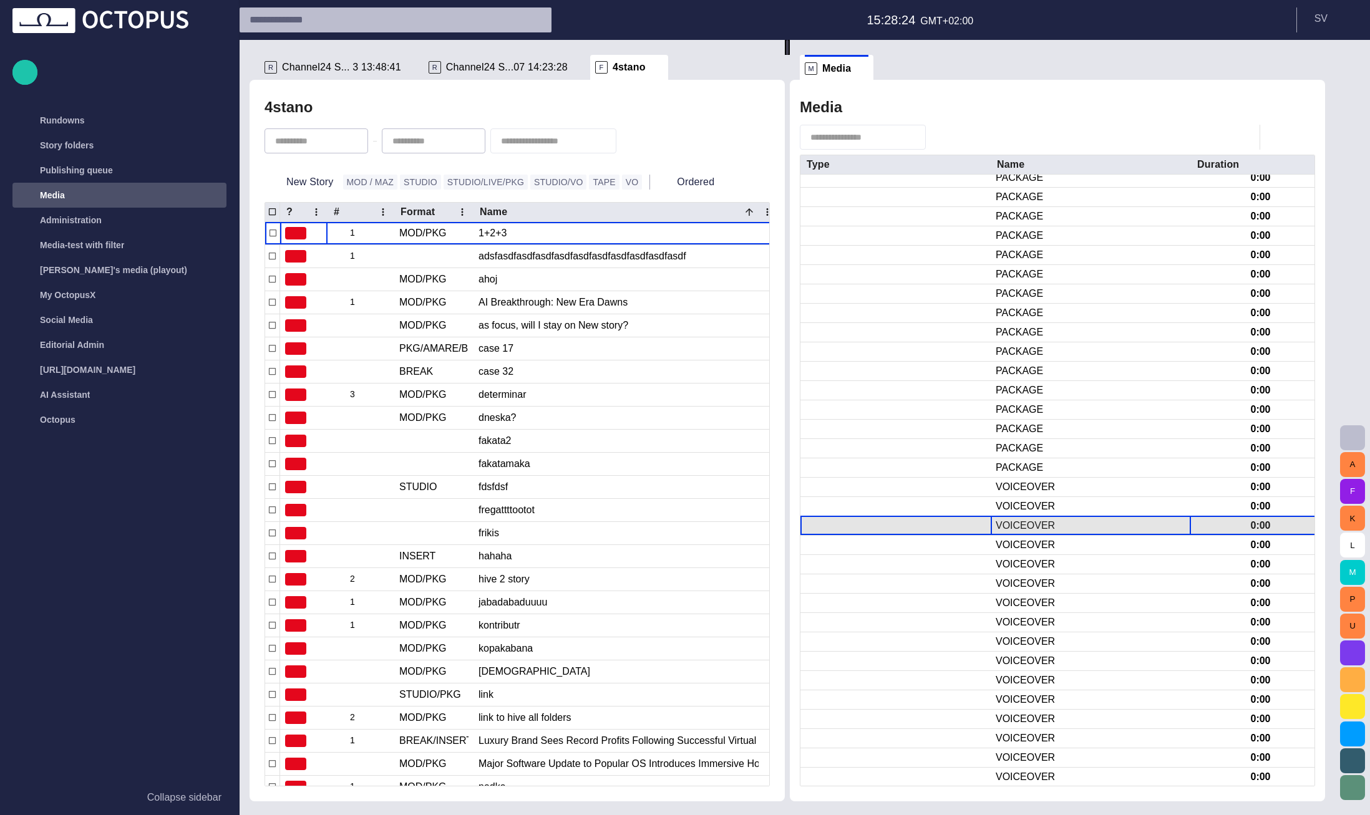
click at [1046, 529] on div "VOICEOVER" at bounding box center [1024, 526] width 59 height 14
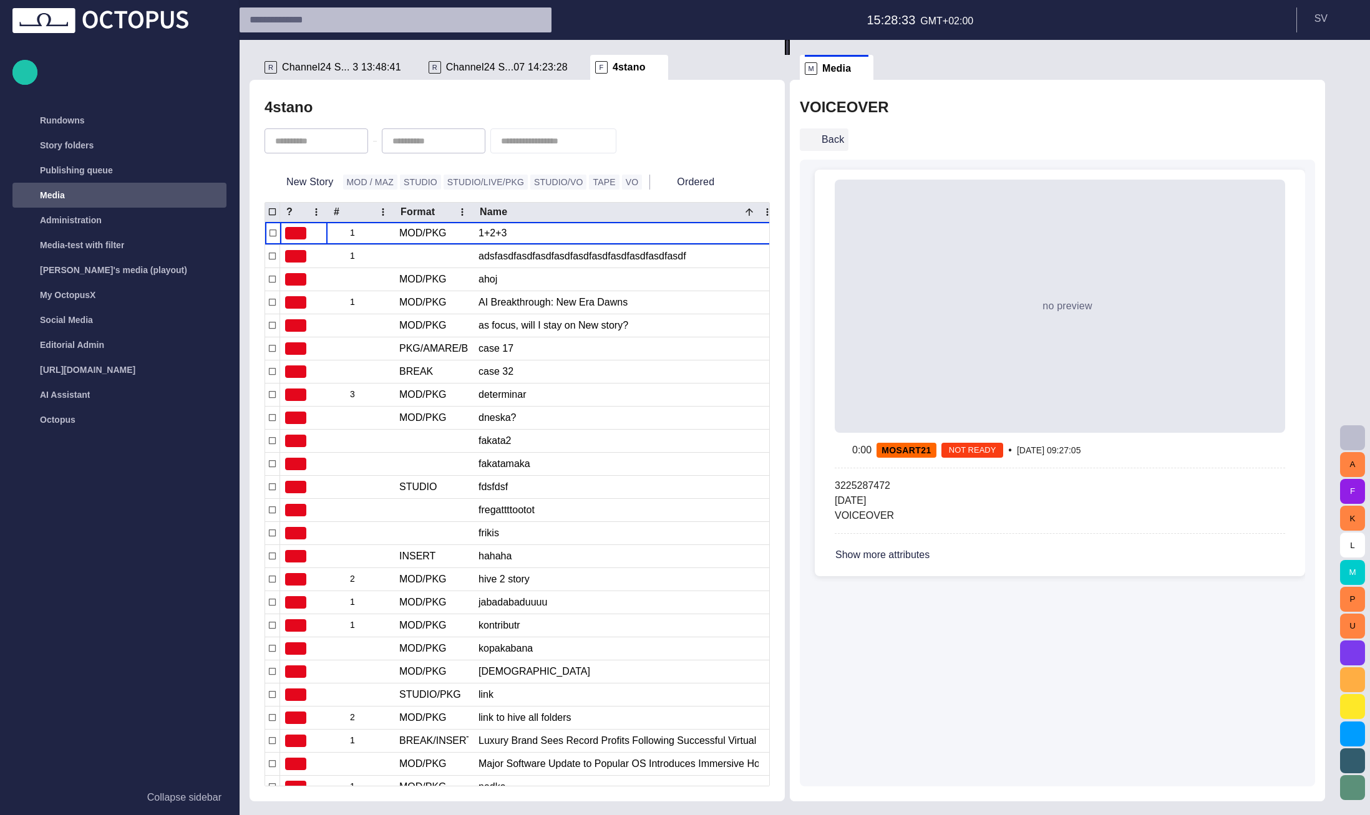
click at [833, 135] on button "Back" at bounding box center [824, 139] width 49 height 22
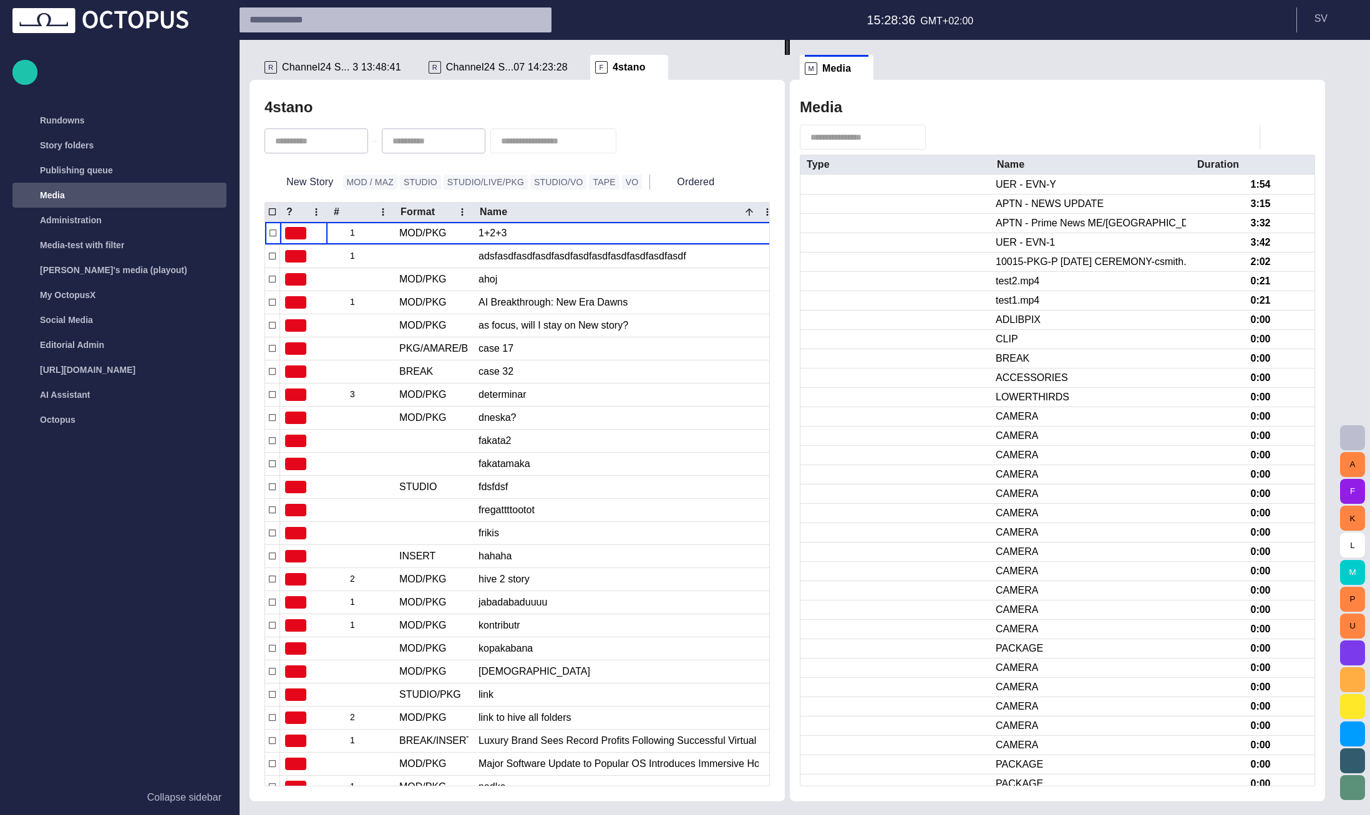
click at [1357, 435] on span "button" at bounding box center [1352, 437] width 15 height 15
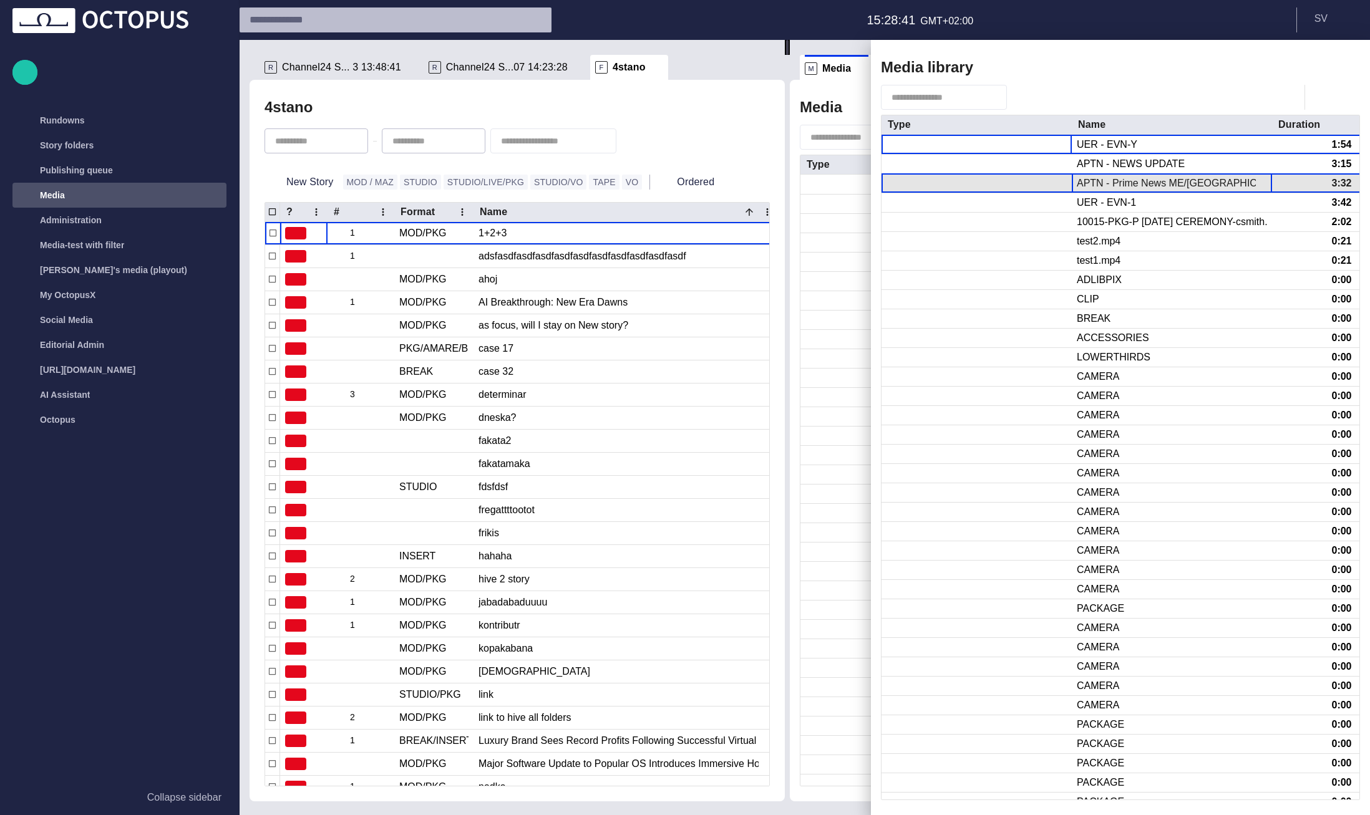
click at [1150, 181] on div "APTN - Prime News ME/[GEOGRAPHIC_DATA]" at bounding box center [1172, 184] width 190 height 14
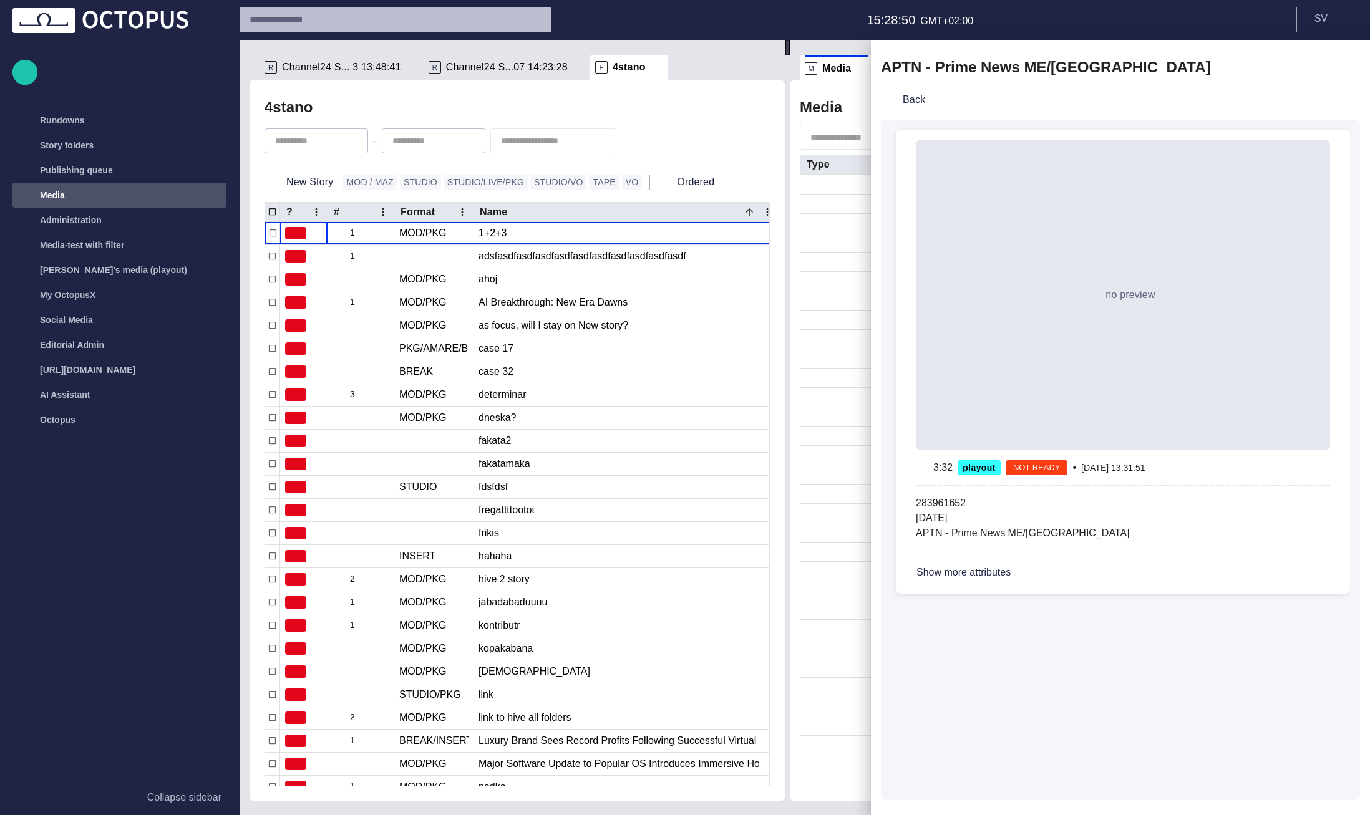
click at [1332, 21] on div at bounding box center [685, 407] width 1370 height 815
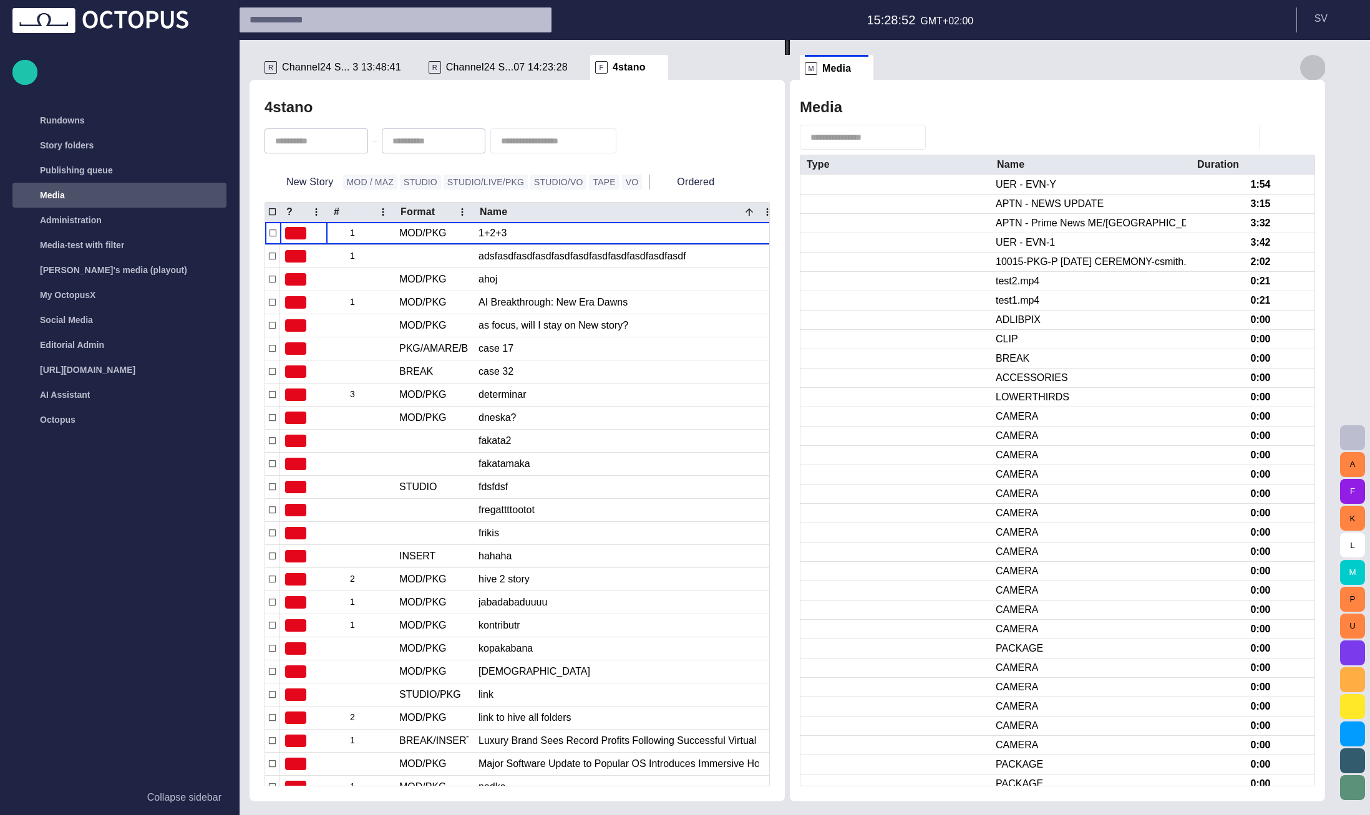
drag, startPoint x: 1319, startPoint y: 69, endPoint x: 1000, endPoint y: 82, distance: 319.6
click at [1320, 69] on span "button" at bounding box center [1312, 67] width 15 height 15
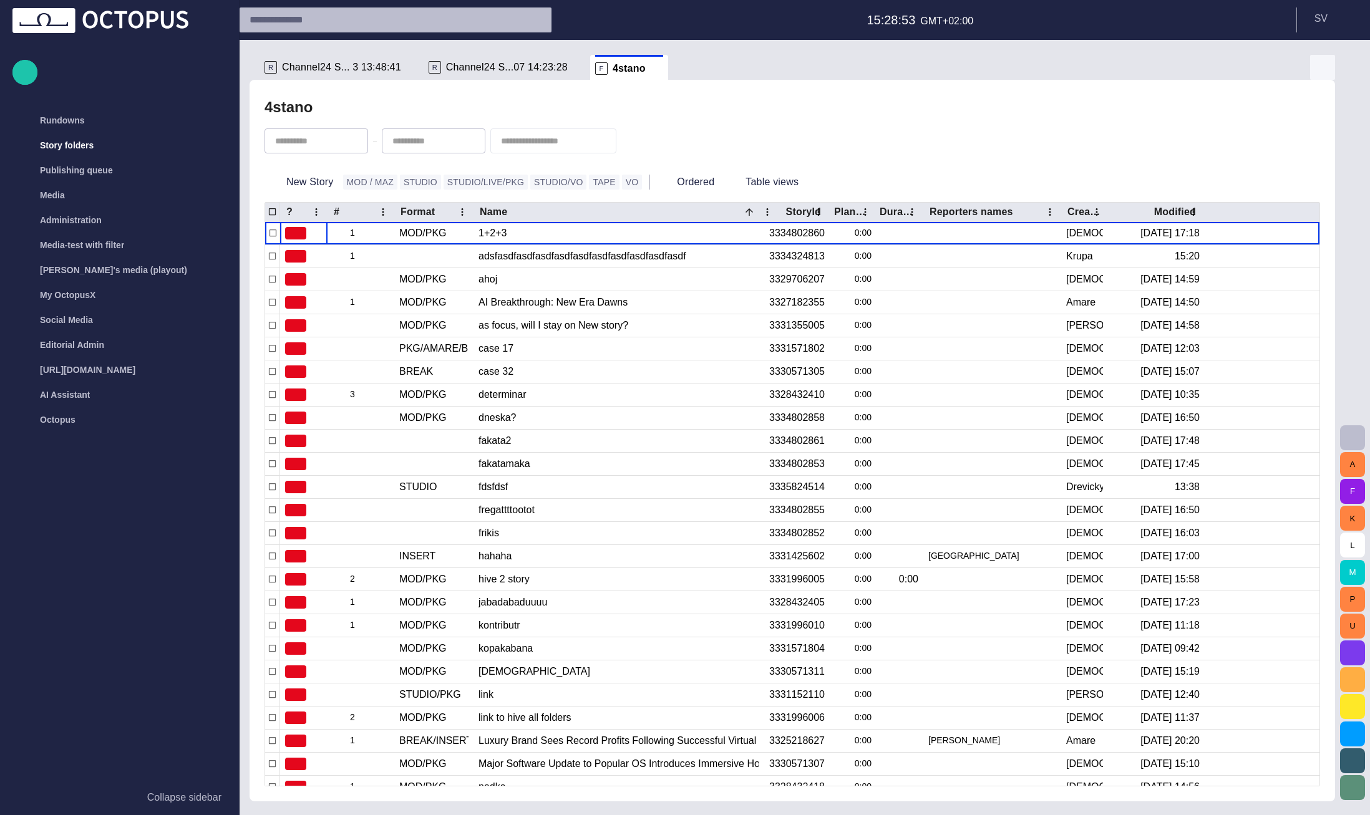
click at [1323, 67] on span "button" at bounding box center [1322, 67] width 15 height 15
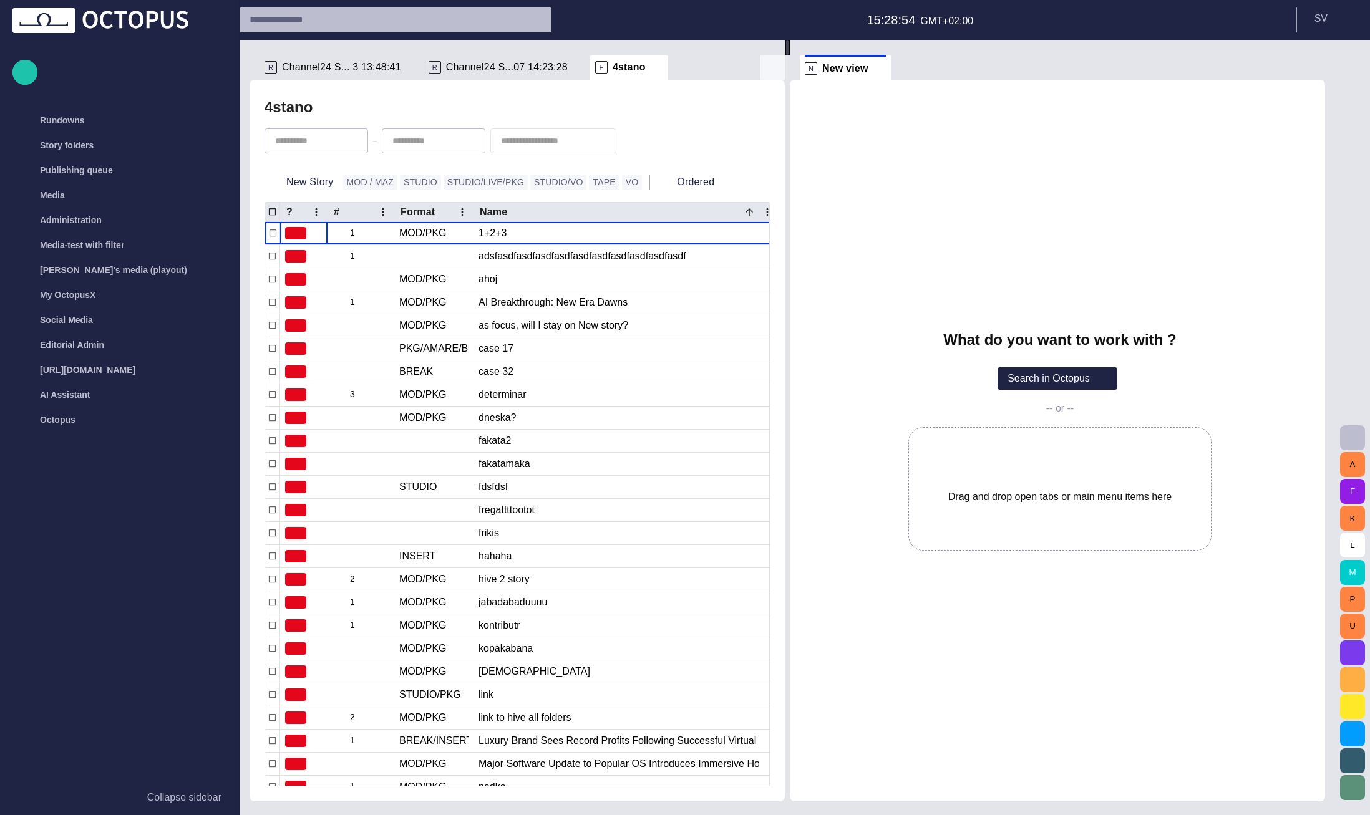
click at [767, 68] on span "button" at bounding box center [772, 67] width 15 height 15
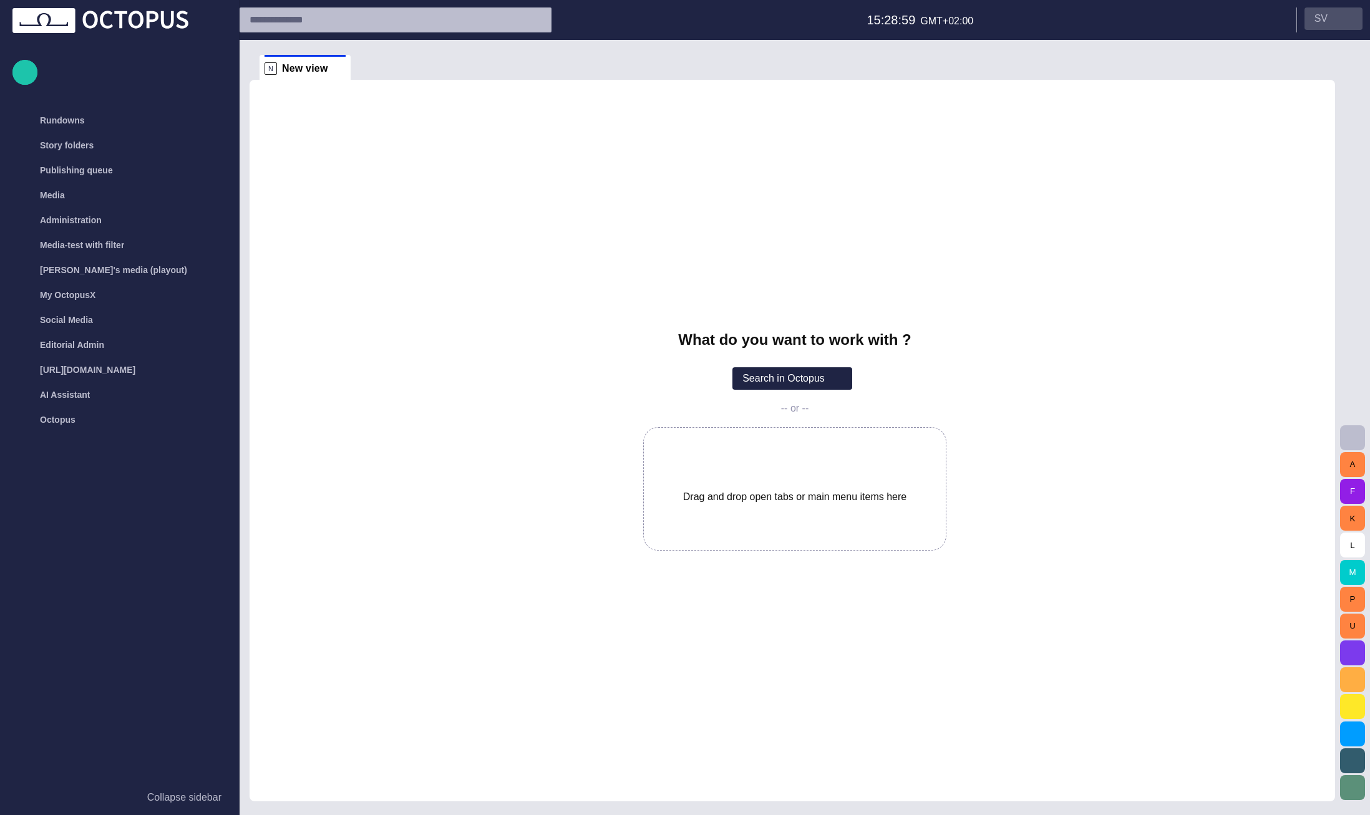
click at [1334, 18] on button "S V" at bounding box center [1333, 18] width 58 height 22
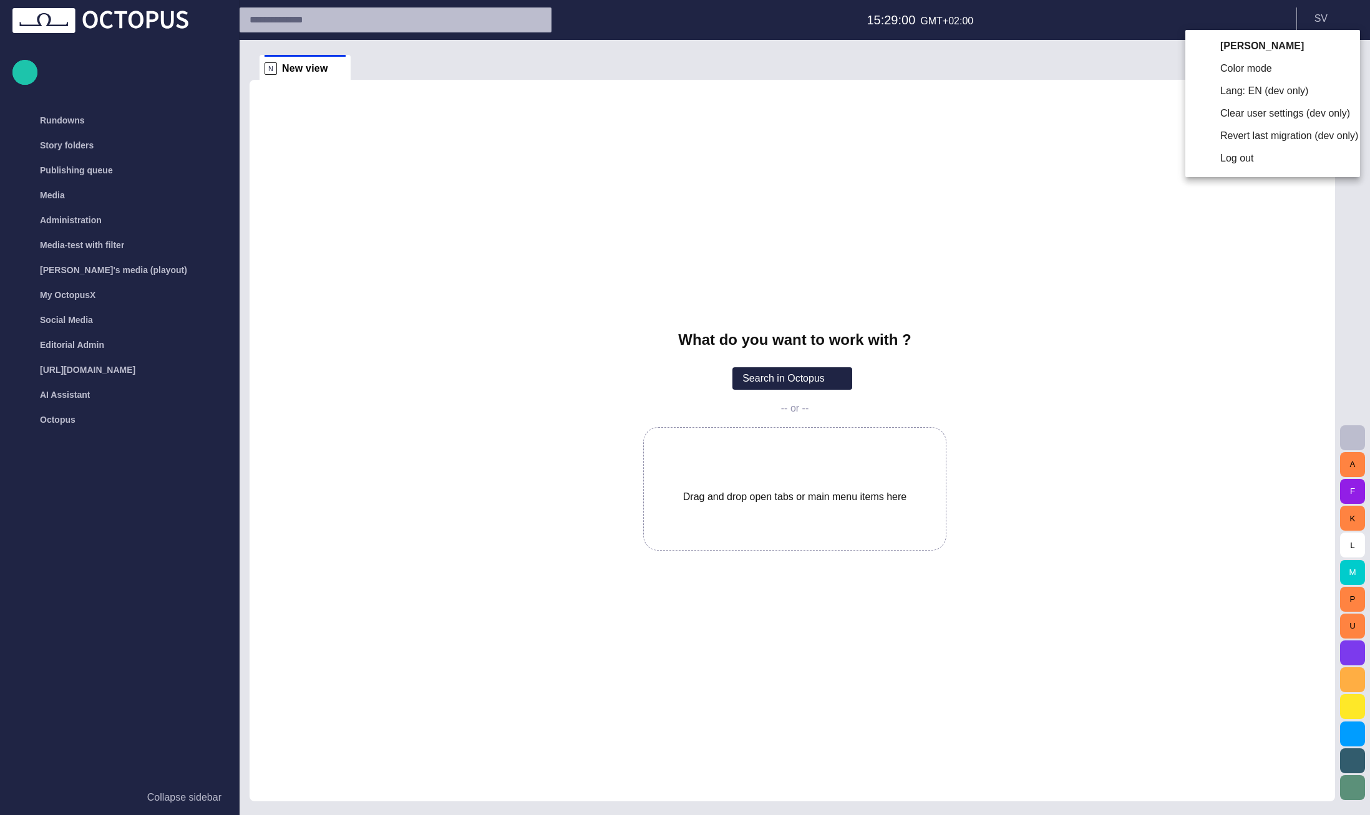
click at [1272, 168] on li "Log out" at bounding box center [1272, 158] width 175 height 22
